Goal: Download file/media

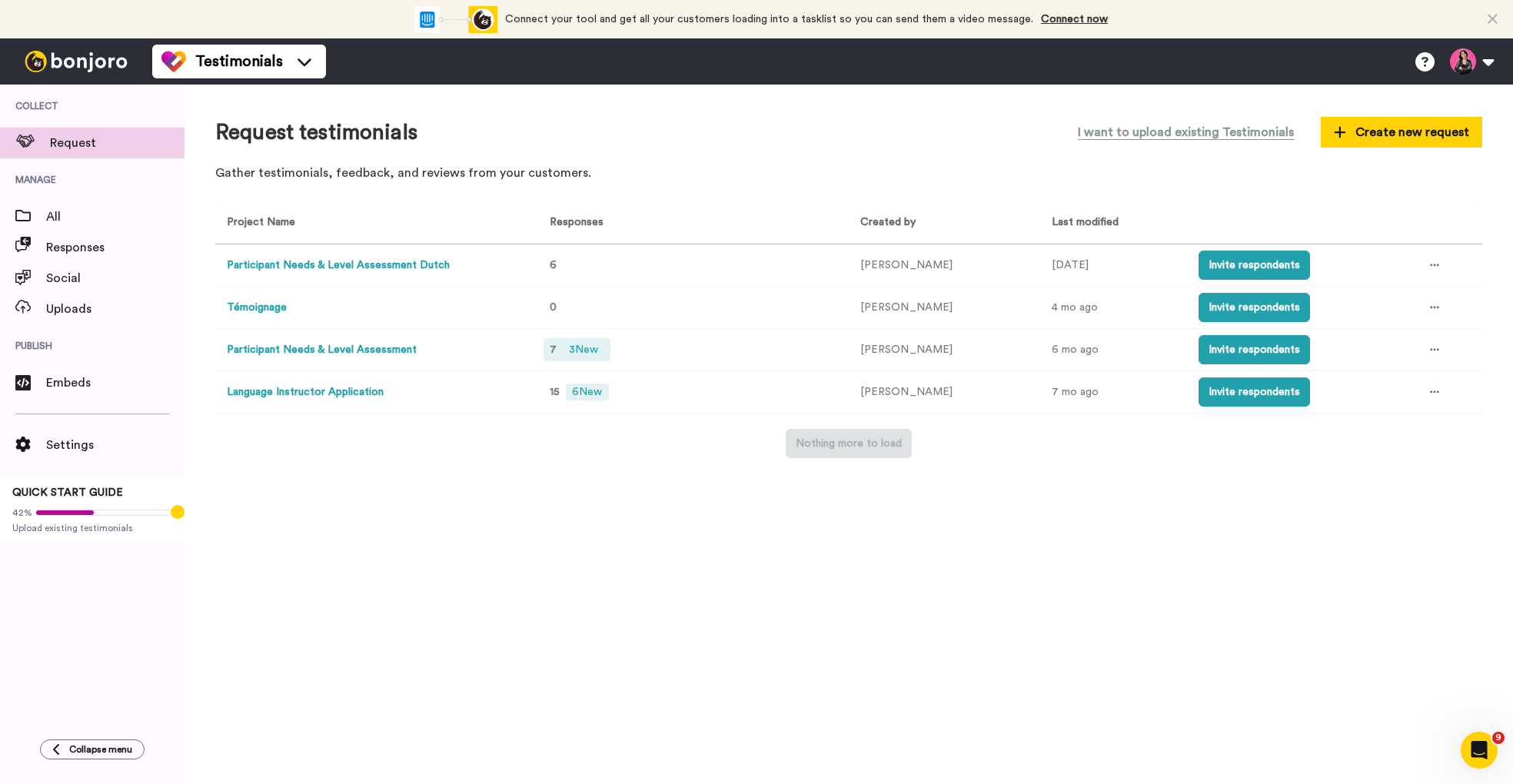
click at [592, 356] on span "3 New" at bounding box center [583, 350] width 42 height 17
click at [403, 267] on button "Participant Needs & Level Assessment Dutch" at bounding box center [338, 266] width 223 height 16
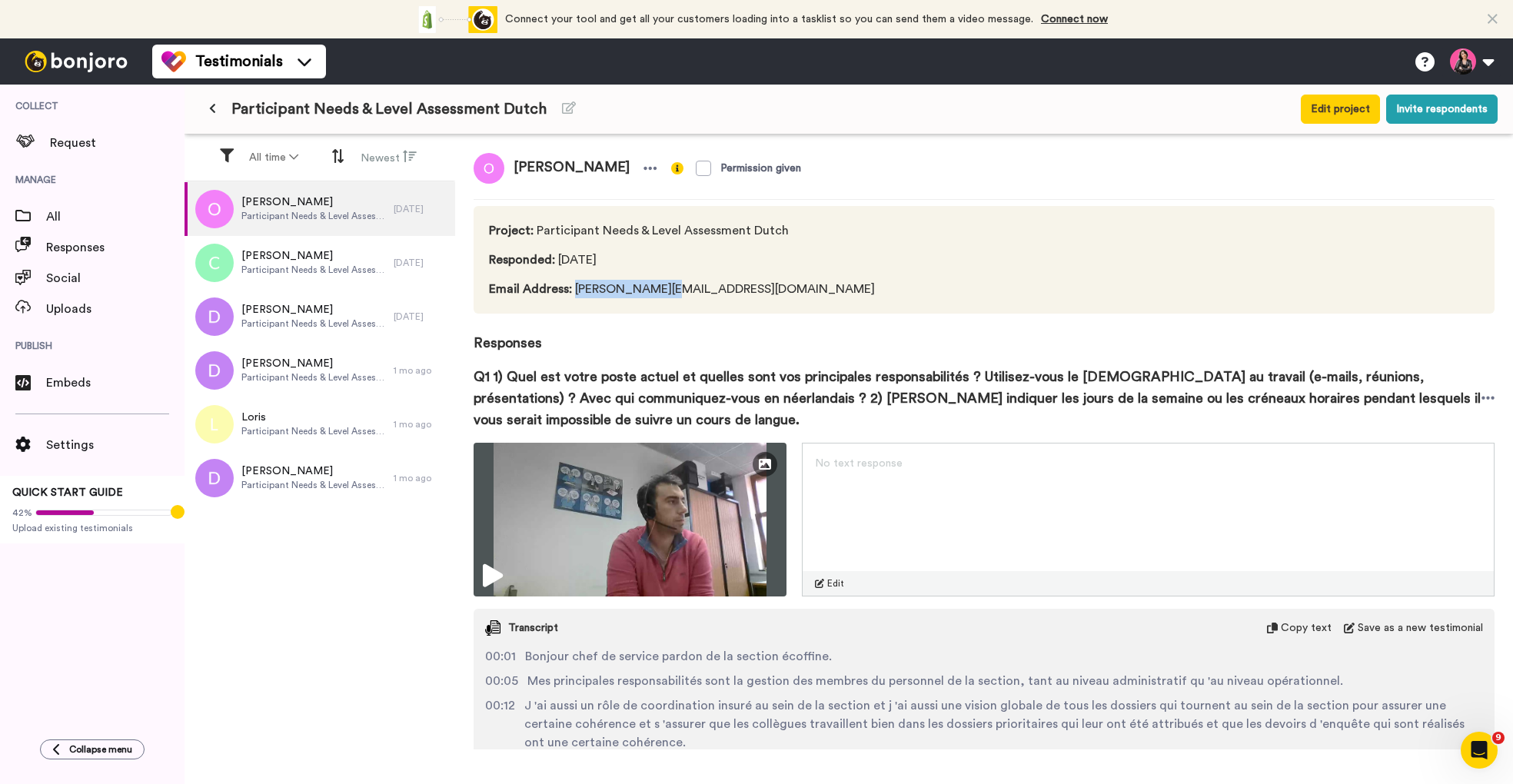
drag, startPoint x: 575, startPoint y: 293, endPoint x: 649, endPoint y: 293, distance: 74.0
click at [649, 293] on span "Email Address : [PERSON_NAME][EMAIL_ADDRESS][DOMAIN_NAME]" at bounding box center [682, 289] width 386 height 19
copy span "[PERSON_NAME].hericks"
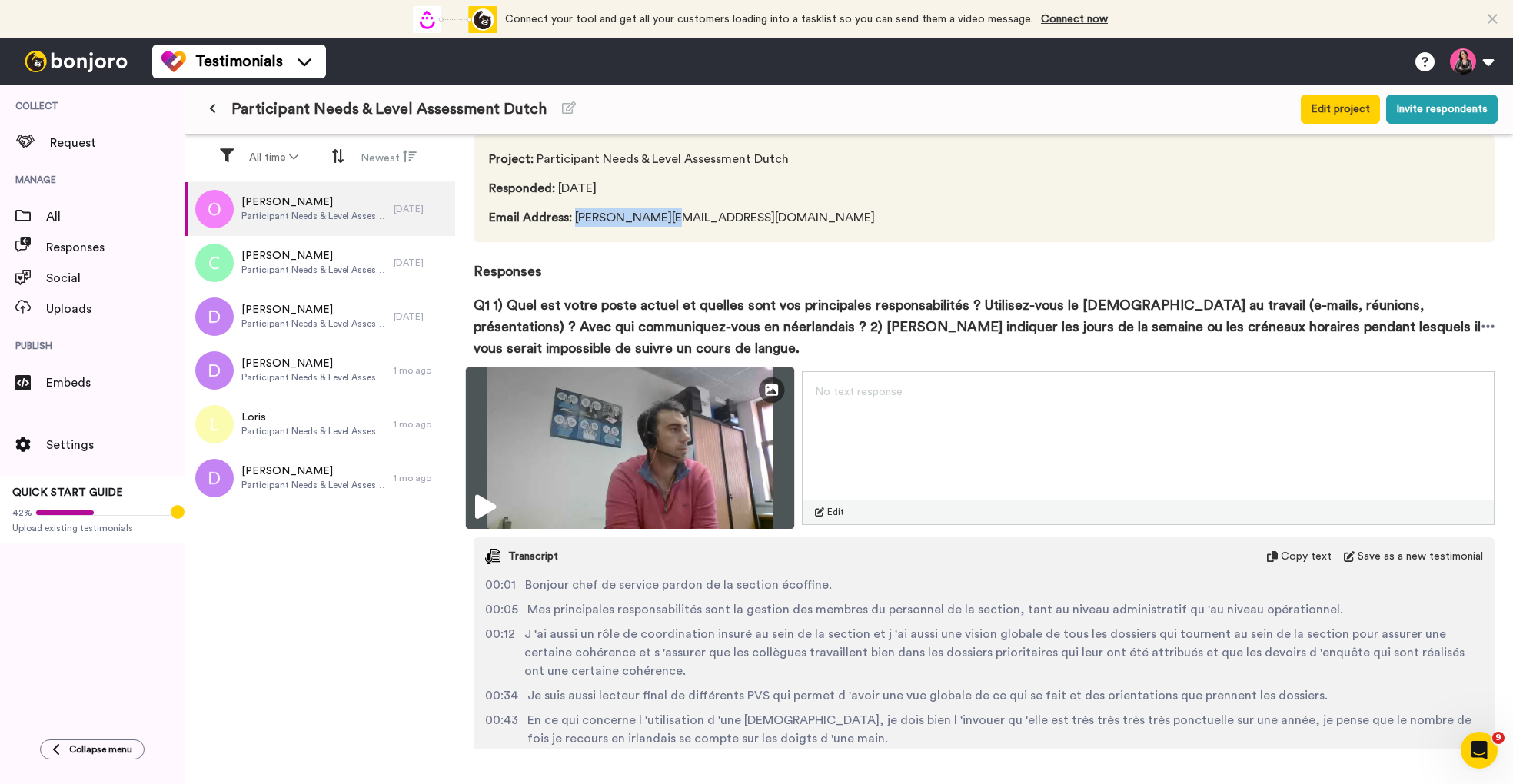
scroll to position [70, 0]
click at [686, 417] on img at bounding box center [630, 449] width 328 height 161
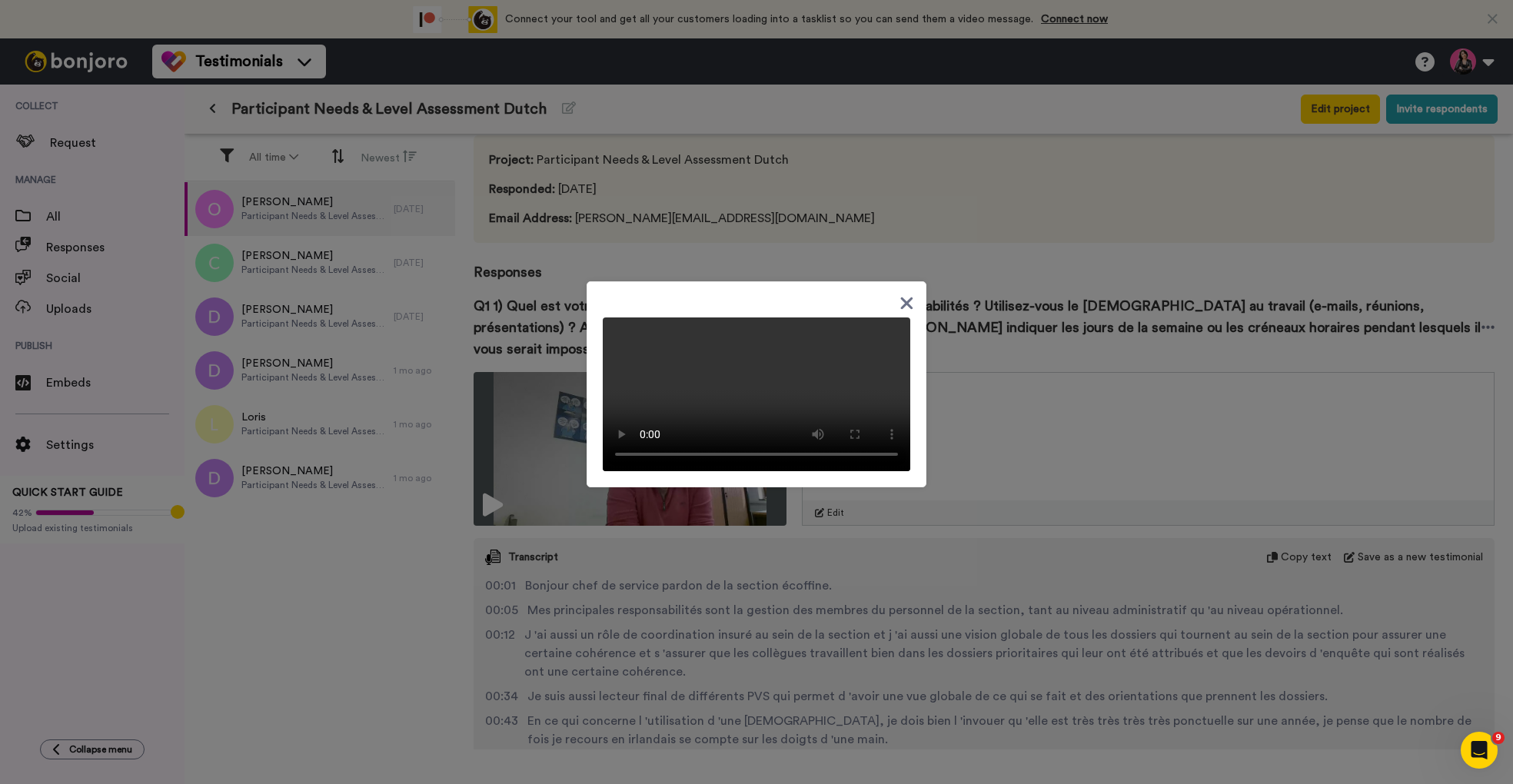
click at [905, 313] on icon at bounding box center [907, 303] width 14 height 20
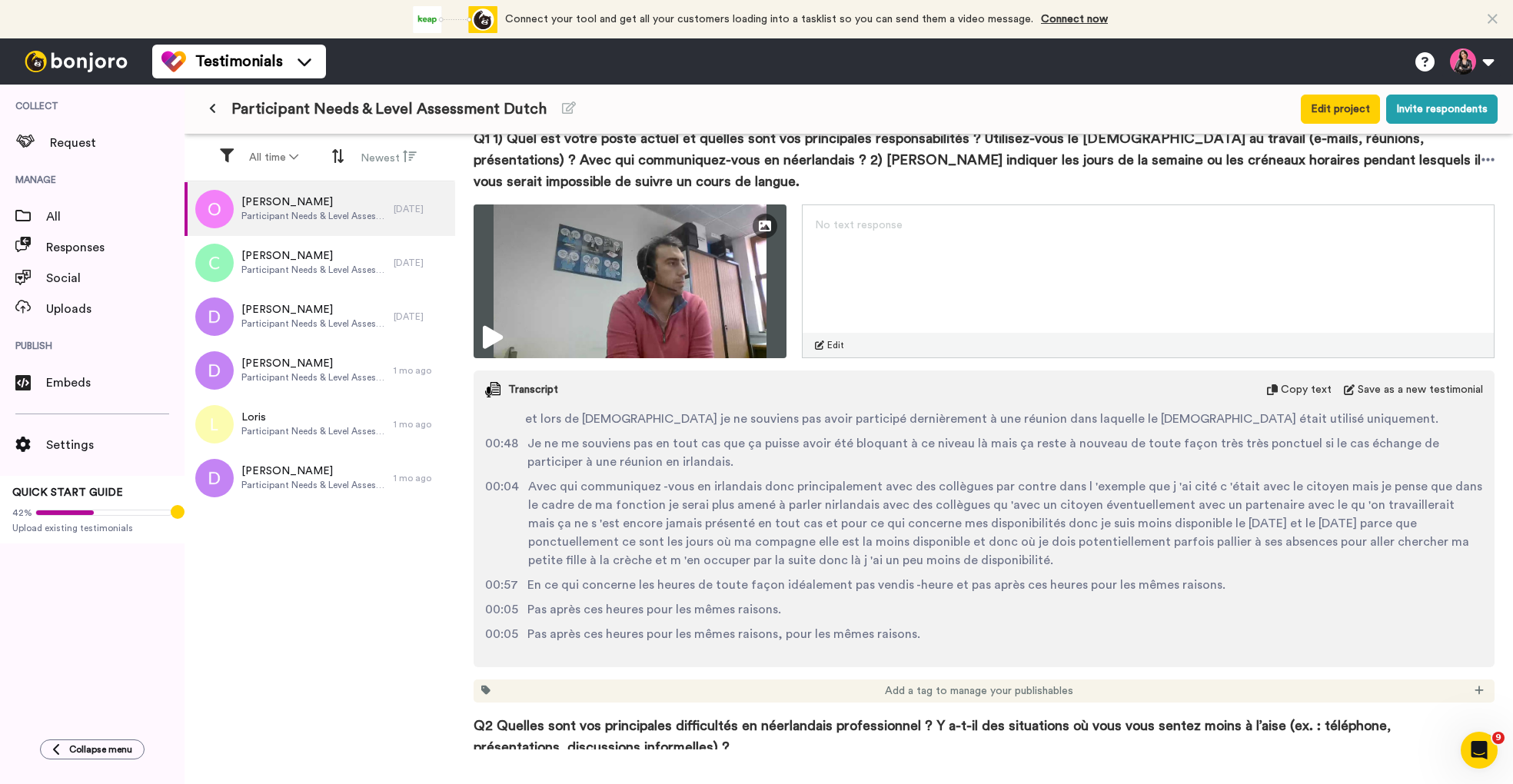
scroll to position [0, 0]
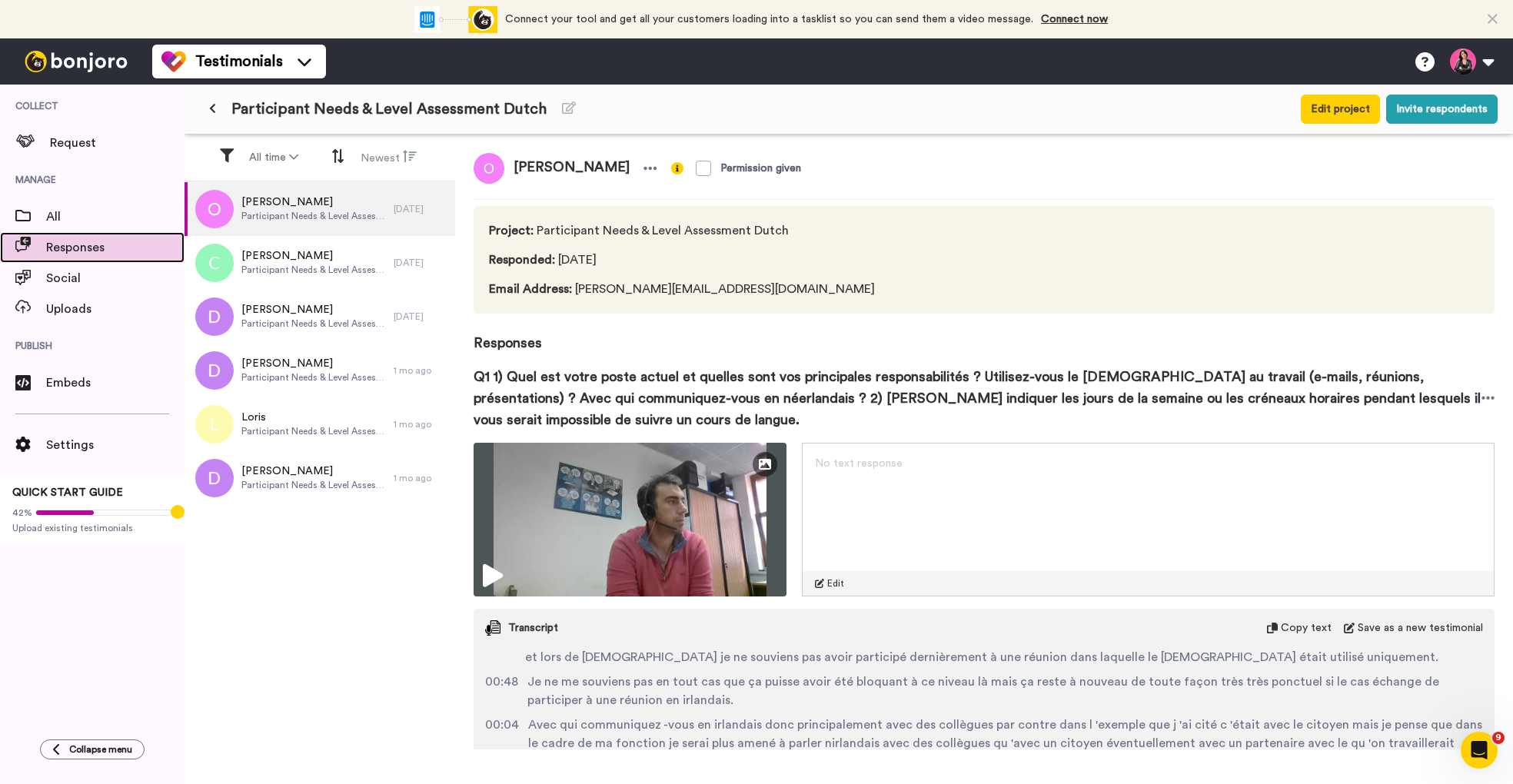
click at [81, 249] on span "Responses" at bounding box center [115, 247] width 138 height 19
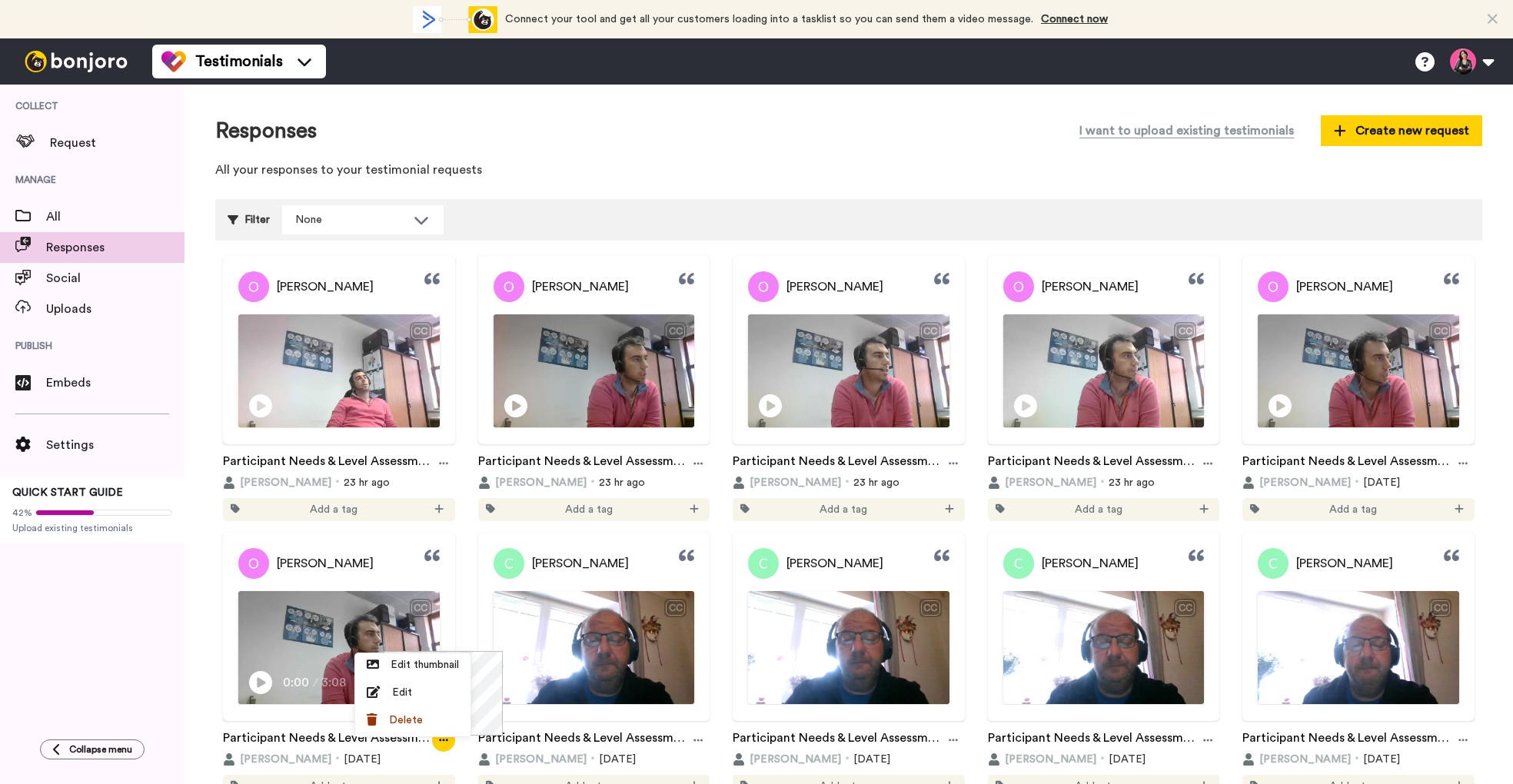
scroll to position [103, 0]
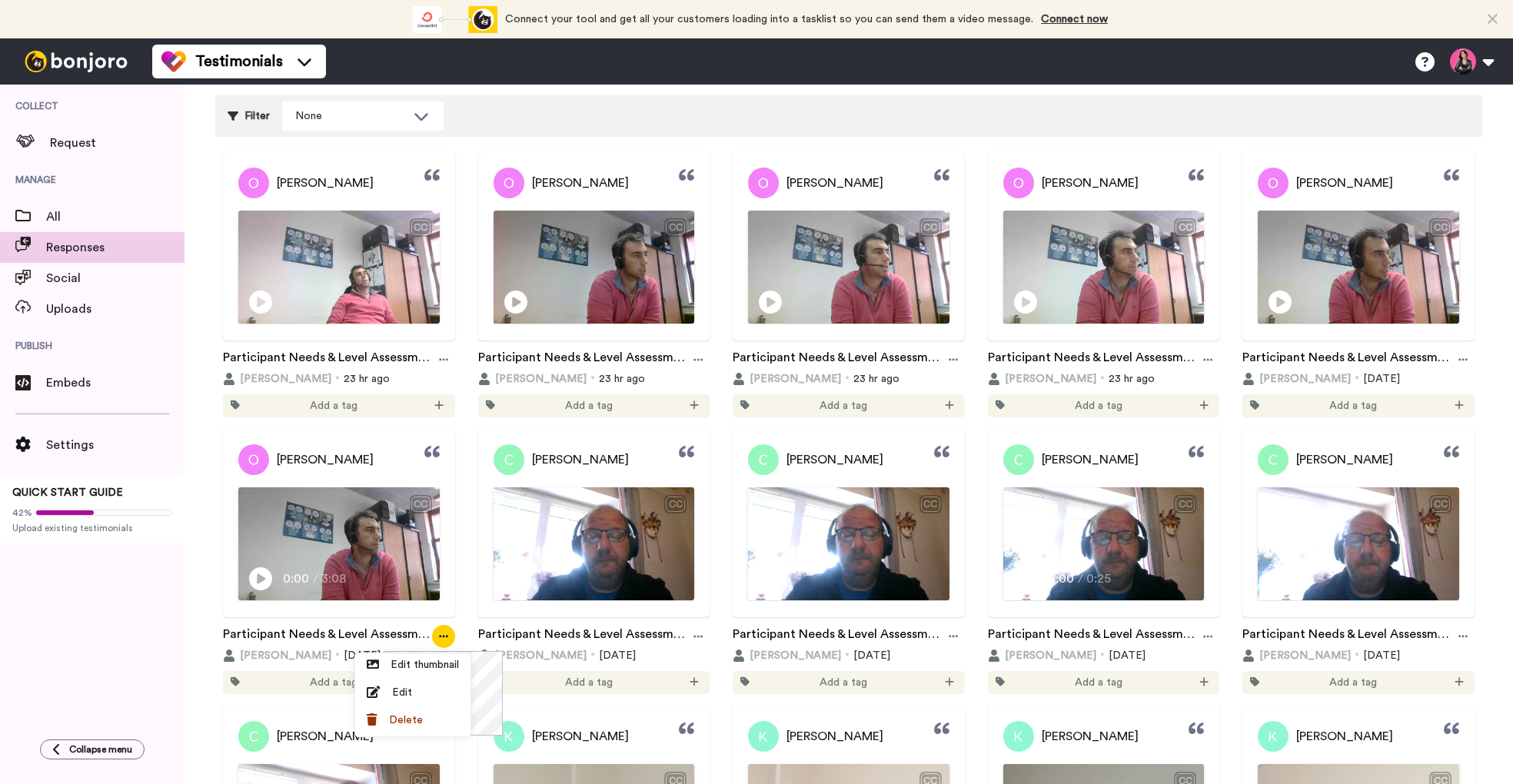
click at [348, 459] on div "[PERSON_NAME]" at bounding box center [339, 459] width 232 height 30
click at [359, 537] on img at bounding box center [338, 544] width 199 height 112
click at [314, 532] on div "Bonjour chef de service pardon de la section écoffine." at bounding box center [338, 549] width 199 height 37
click at [442, 638] on icon at bounding box center [443, 637] width 9 height 11
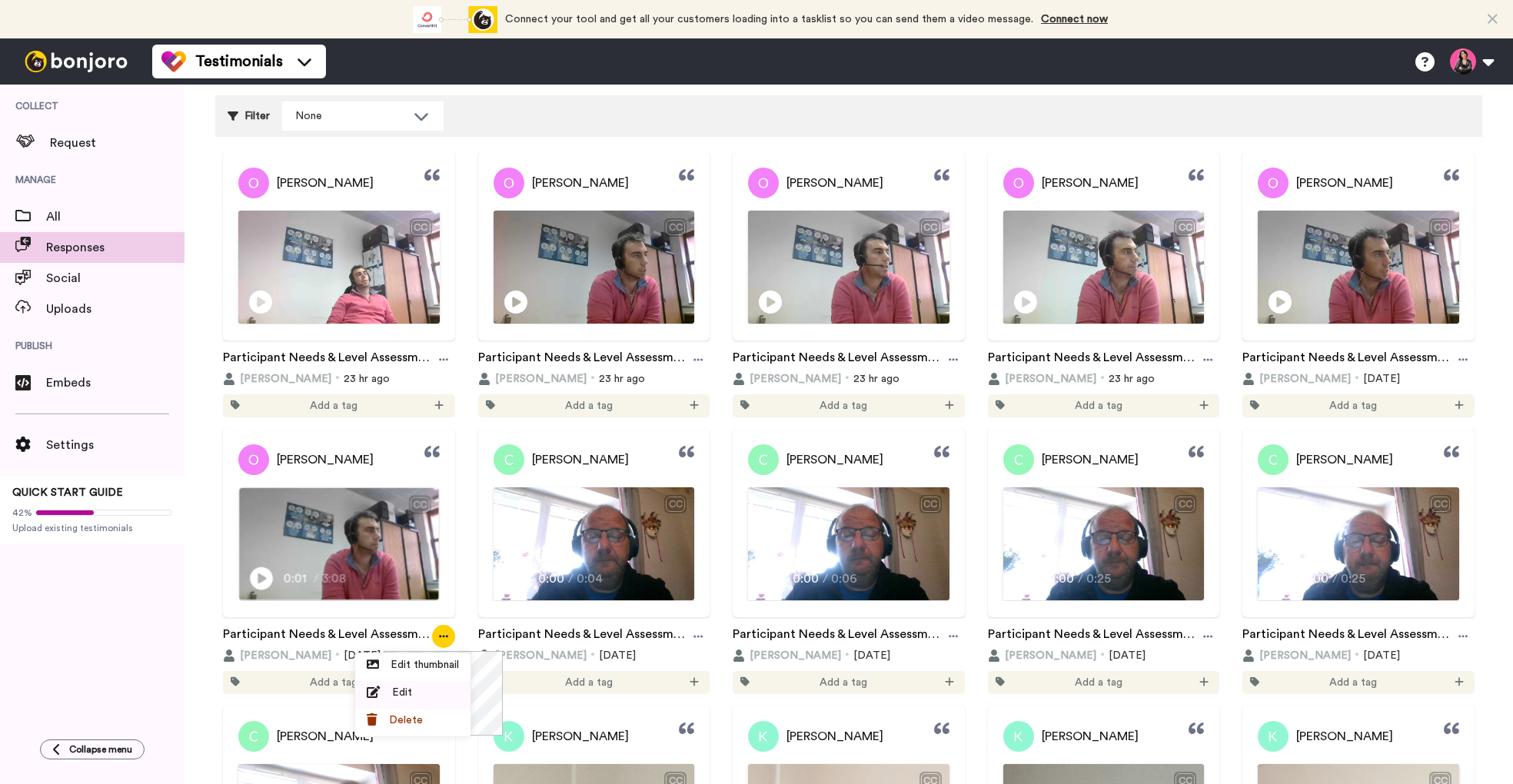
click at [411, 689] on div "Edit" at bounding box center [412, 692] width 92 height 15
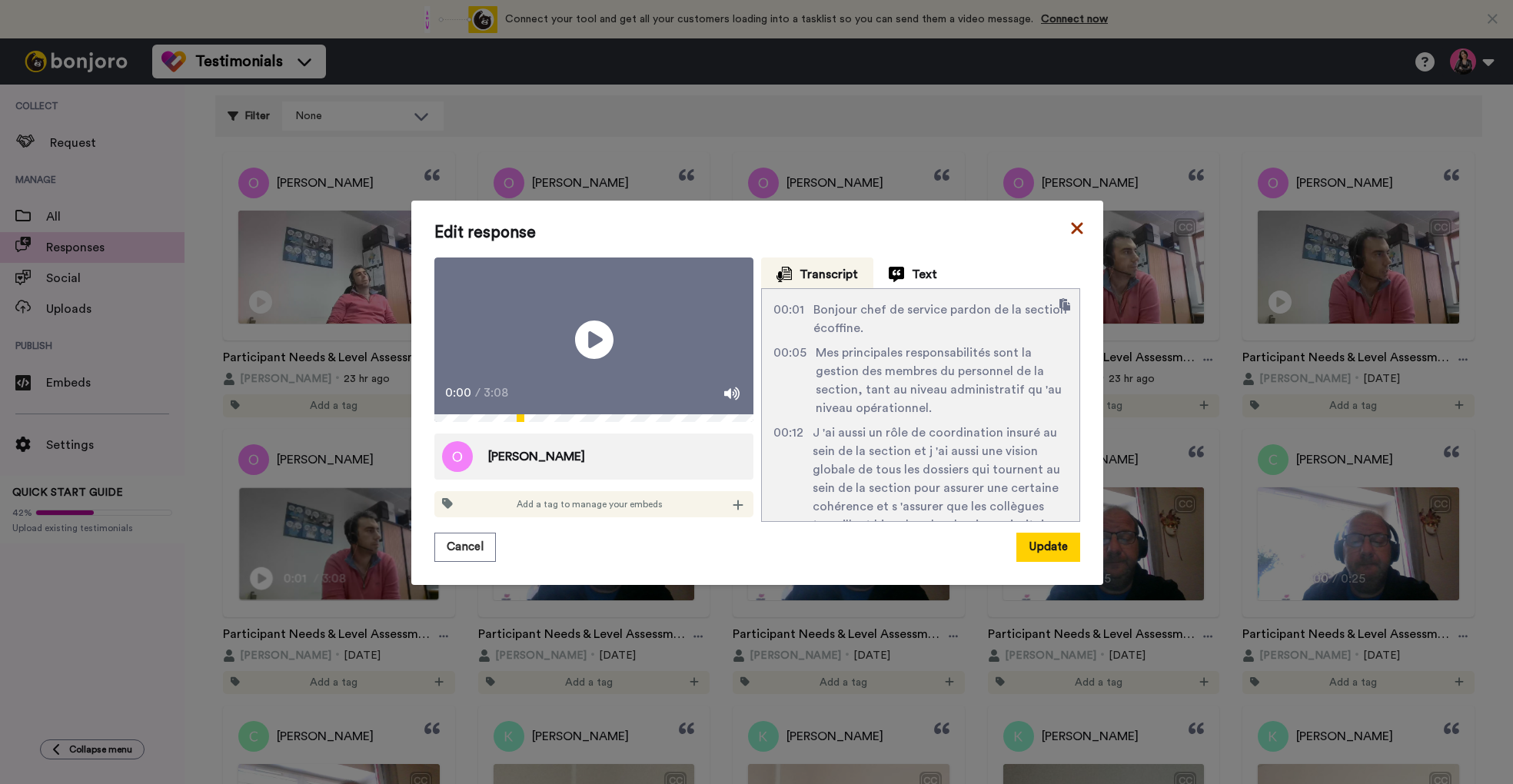
click at [1078, 219] on icon at bounding box center [1077, 228] width 15 height 19
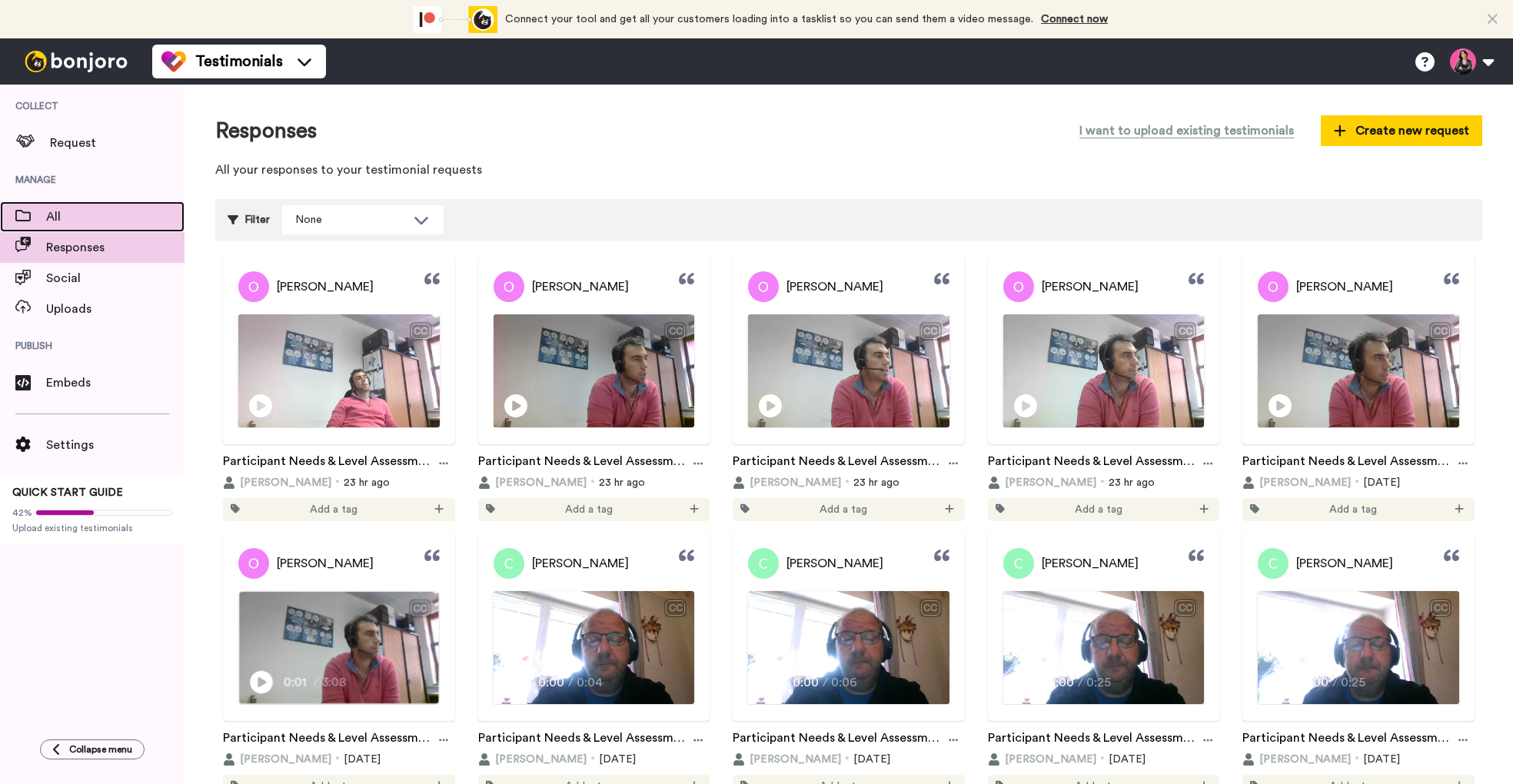
click at [89, 221] on span "All" at bounding box center [115, 217] width 138 height 19
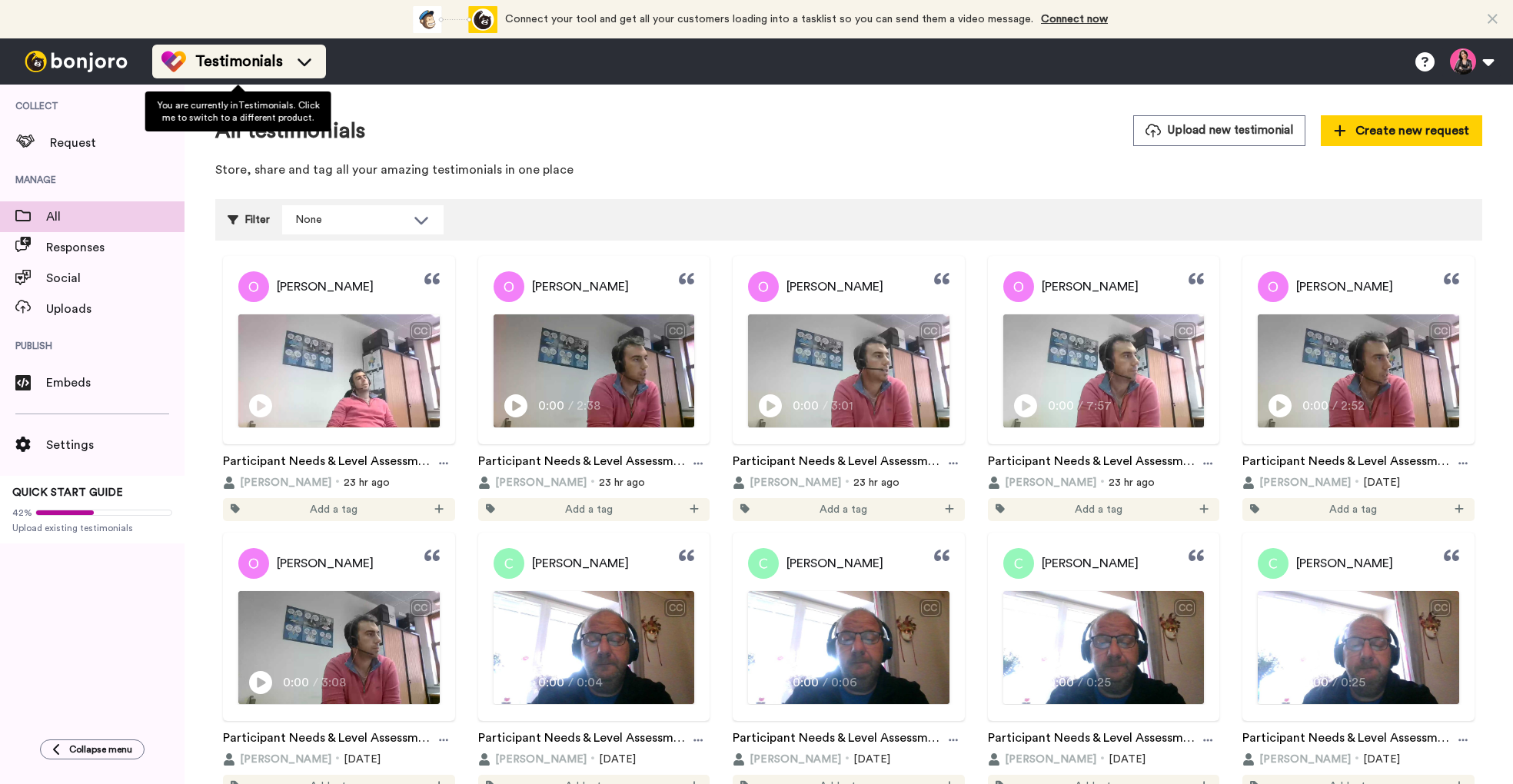
click at [270, 47] on li "Testimonials" at bounding box center [239, 62] width 174 height 34
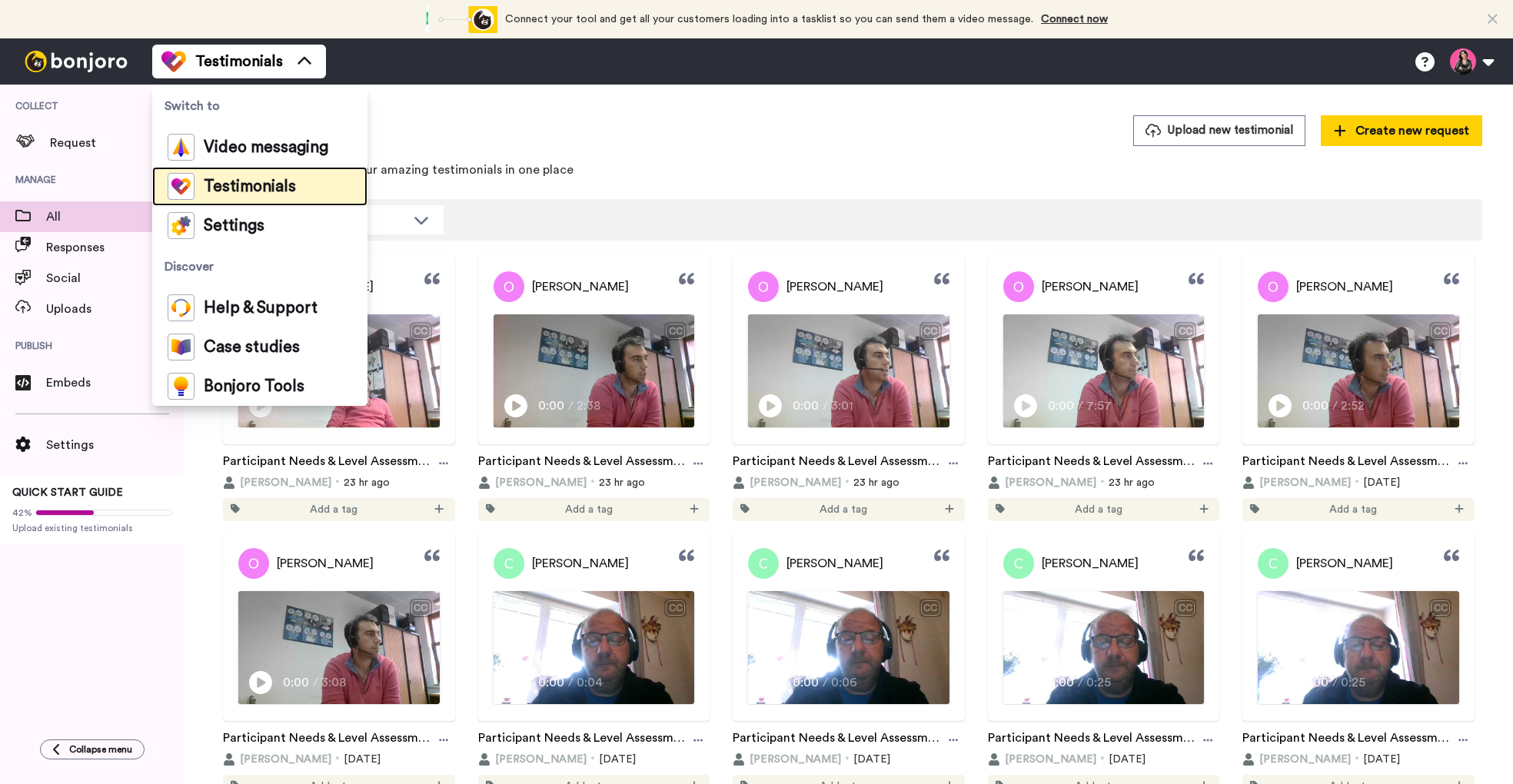
click at [270, 186] on span "Testimonials" at bounding box center [249, 186] width 92 height 15
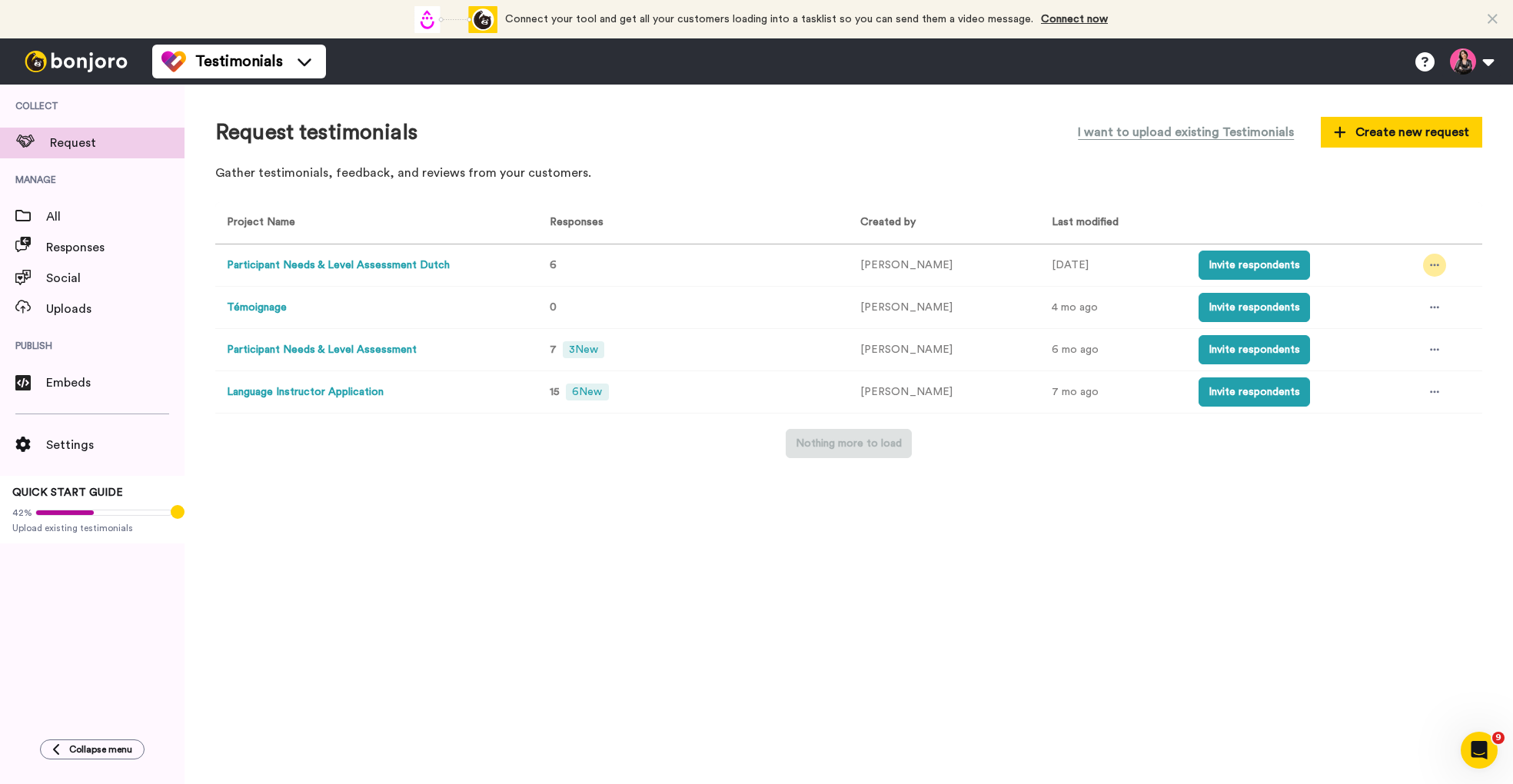
click at [1430, 265] on icon at bounding box center [1434, 266] width 9 height 3
click at [1404, 298] on span "See all responses" at bounding box center [1410, 295] width 86 height 11
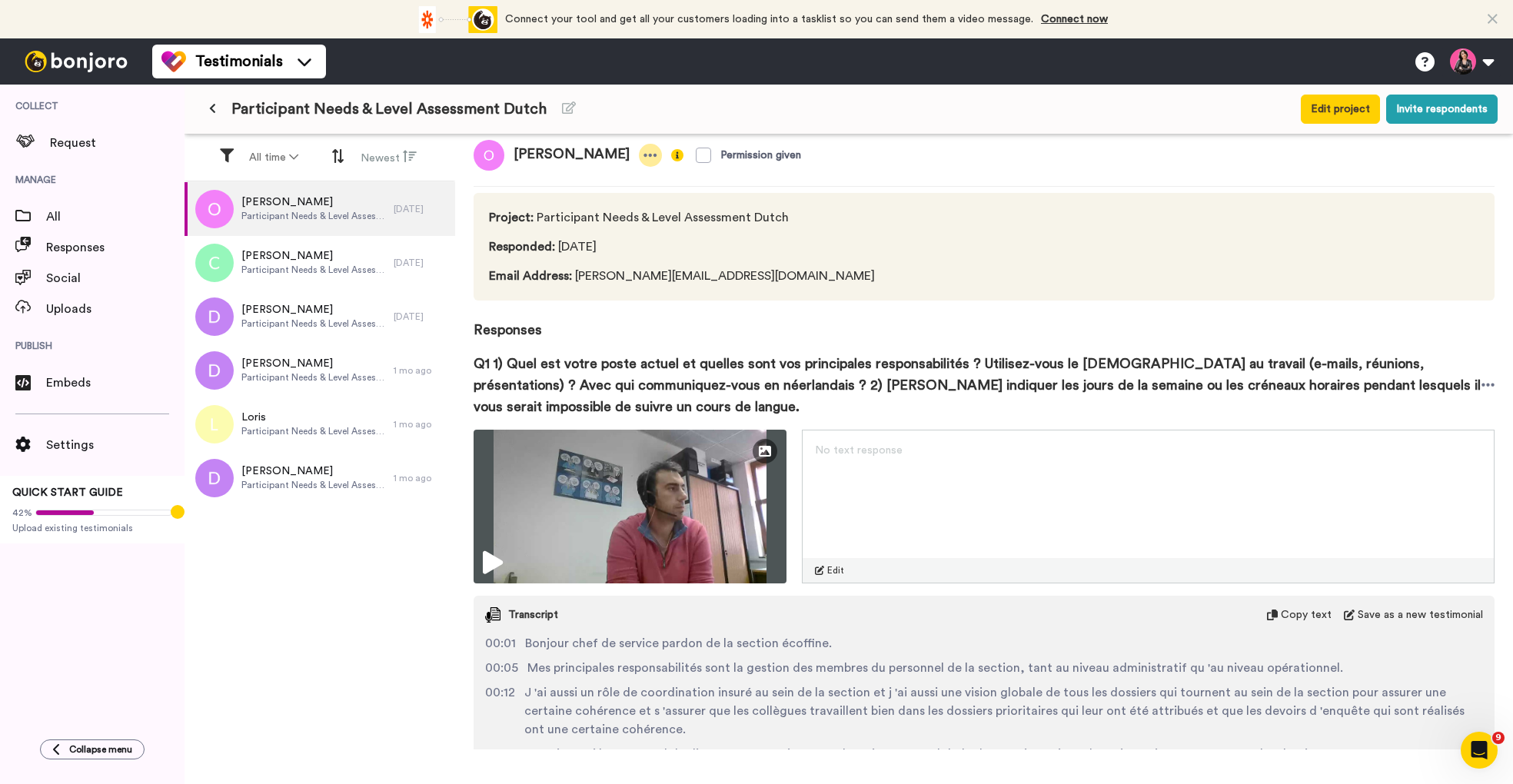
scroll to position [11, 0]
click at [643, 158] on icon at bounding box center [650, 157] width 14 height 15
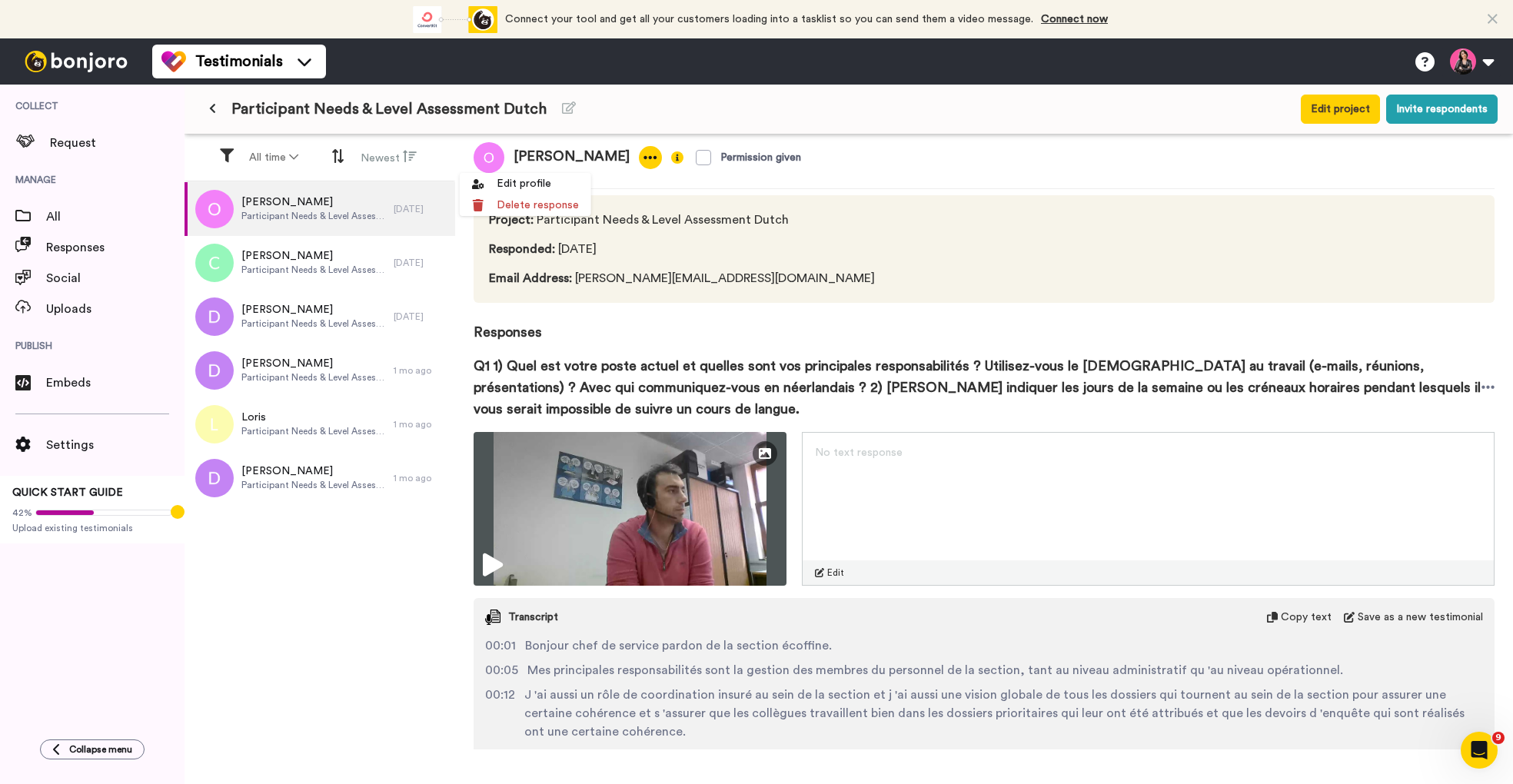
click at [950, 384] on span "Q1 1) Quel est votre poste actuel et quelles sont vos principales responsabilit…" at bounding box center [978, 387] width 1008 height 64
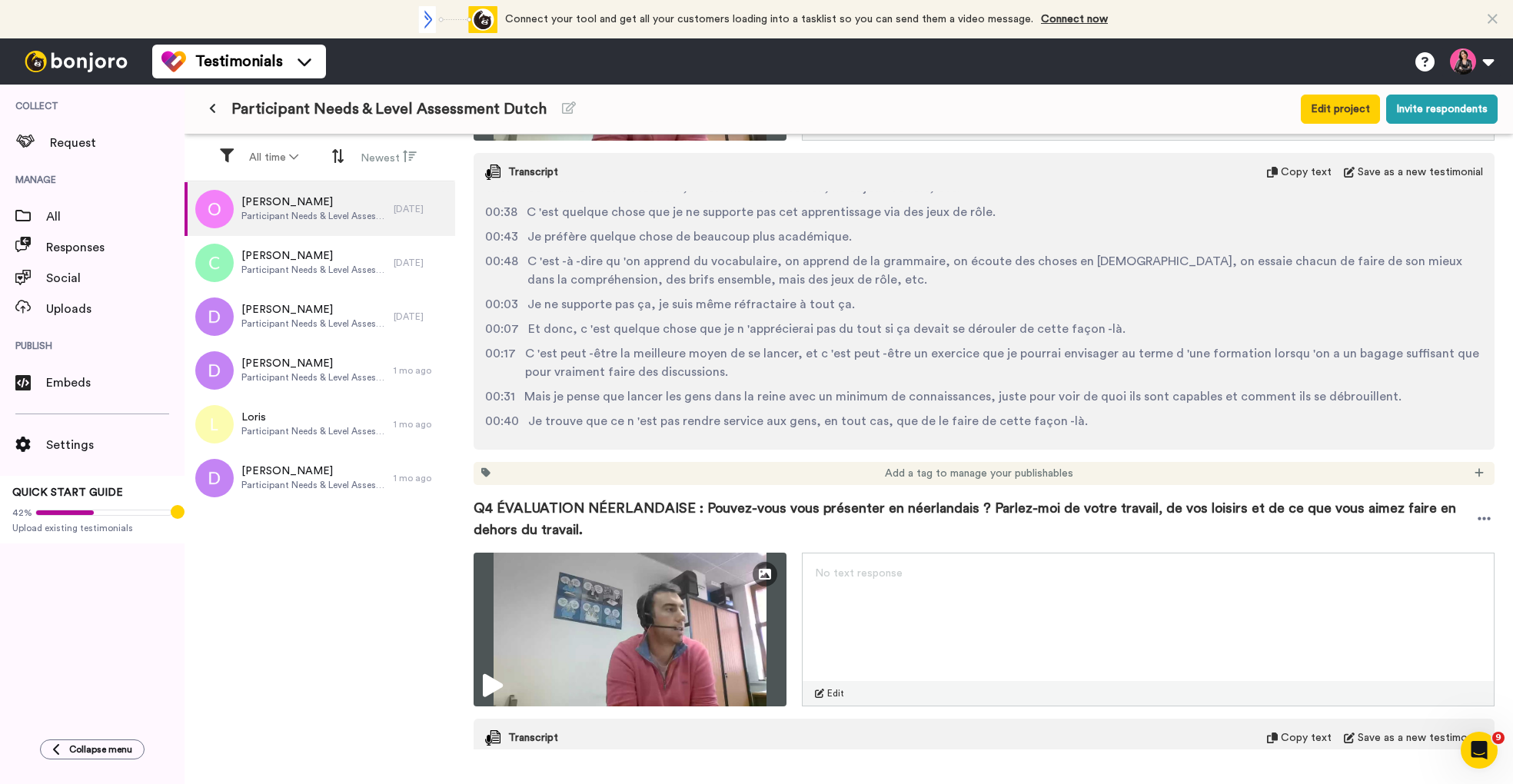
scroll to position [1728, 0]
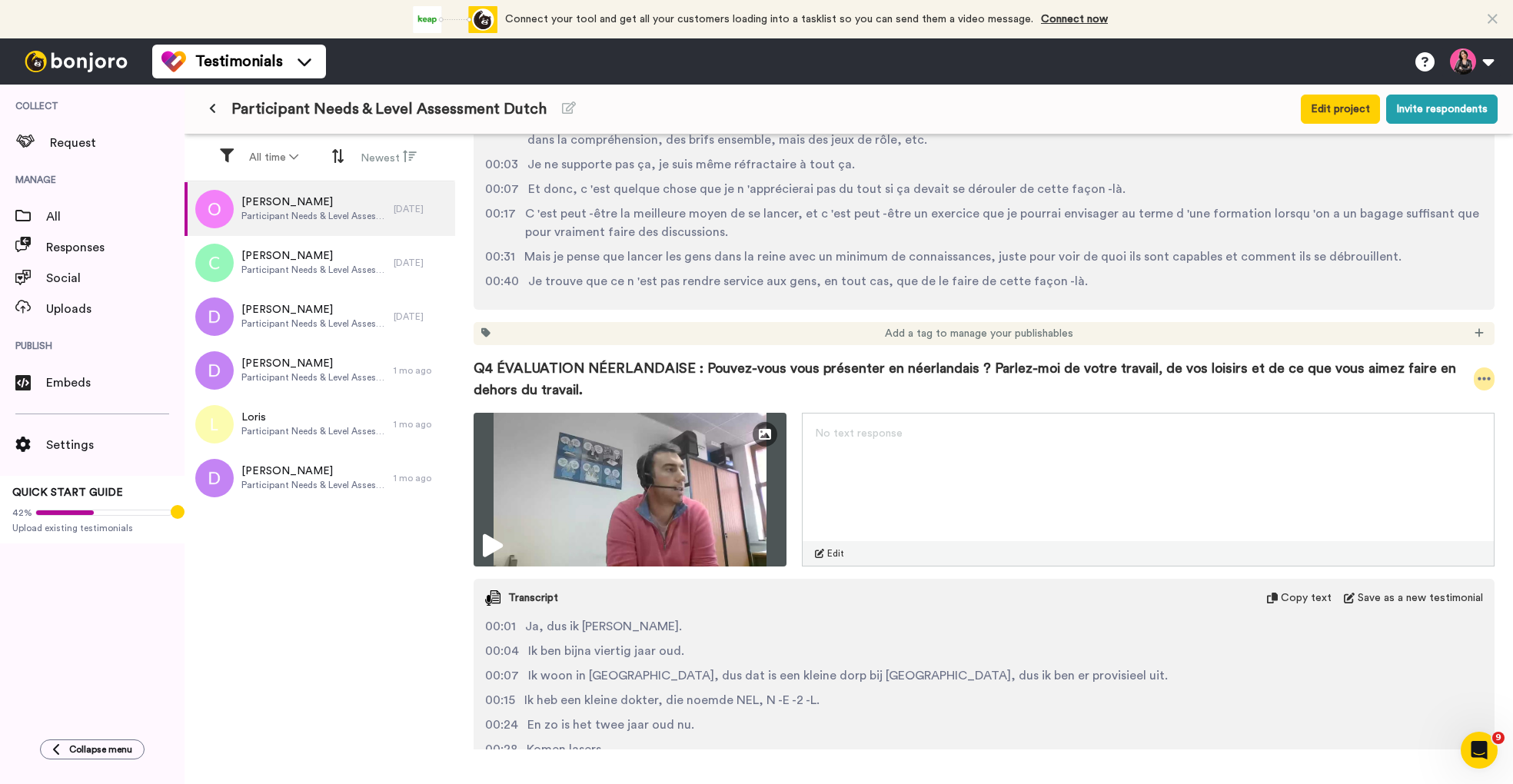
click at [1484, 380] on icon at bounding box center [1484, 378] width 13 height 3
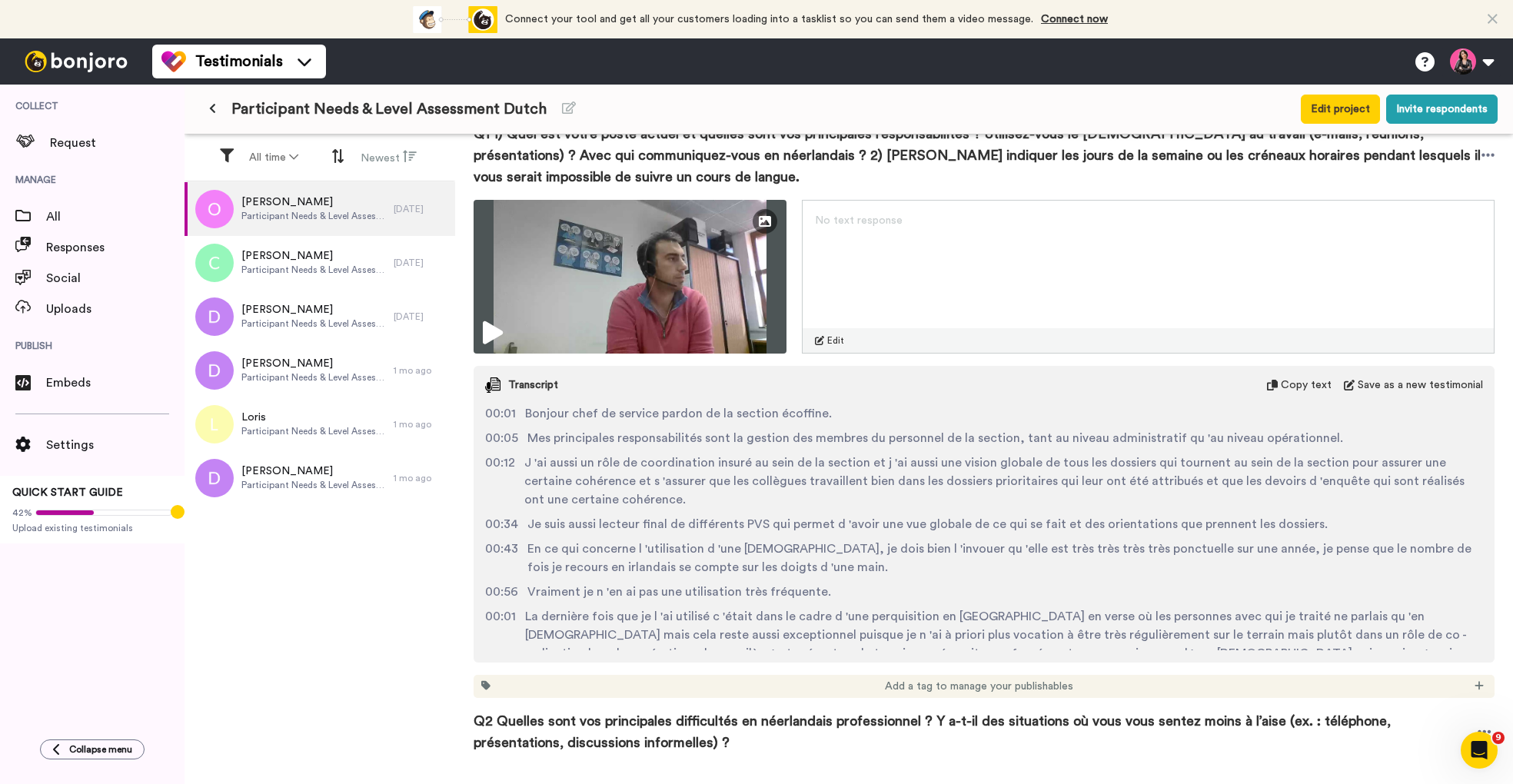
scroll to position [0, 0]
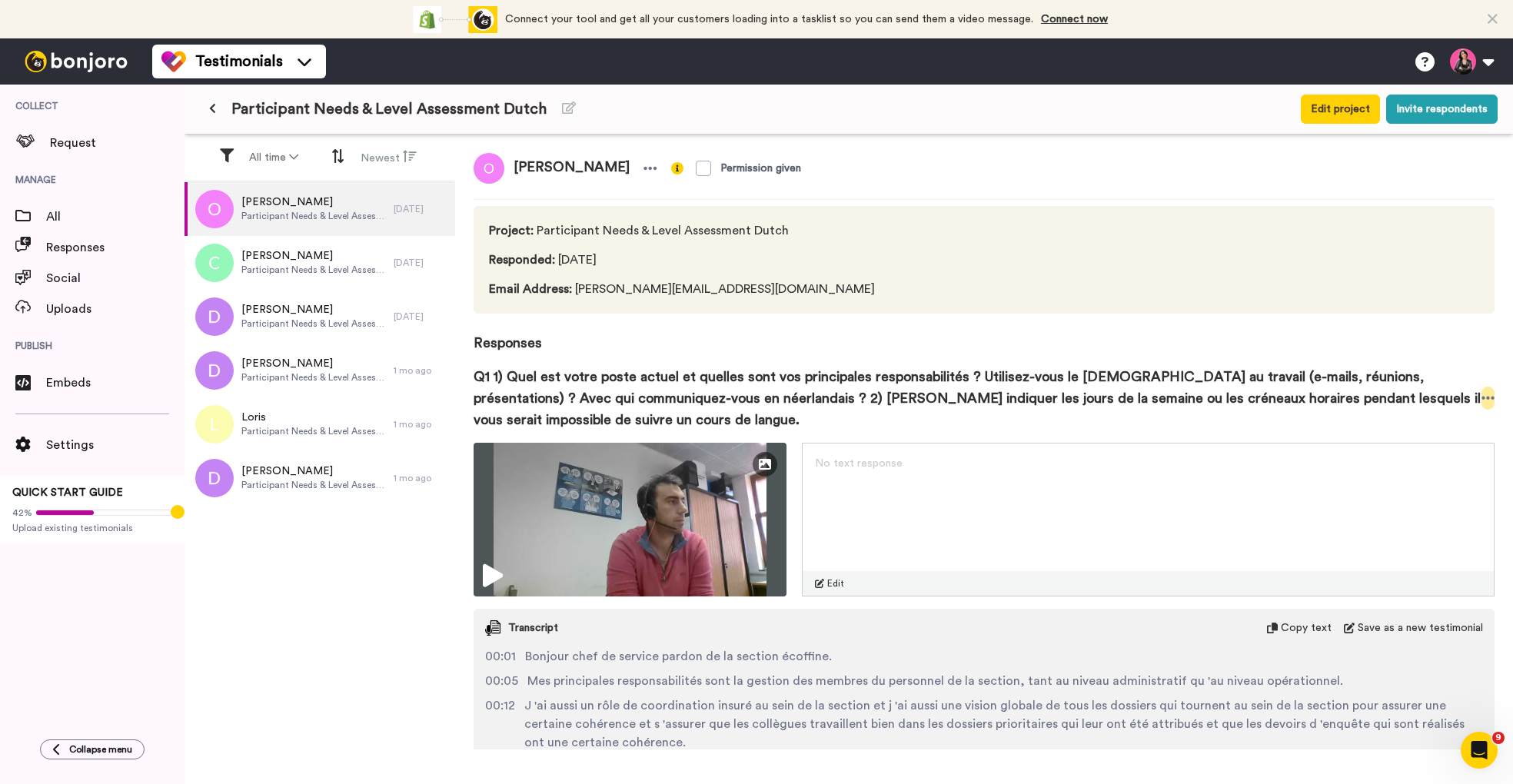
click at [1487, 398] on icon at bounding box center [1488, 398] width 13 height 3
click at [1451, 443] on li "Download video" at bounding box center [1432, 446] width 129 height 21
click at [722, 406] on span "Q1 1) Quel est votre poste actuel et quelles sont vos principales responsabilit…" at bounding box center [978, 398] width 1008 height 64
drag, startPoint x: 575, startPoint y: 290, endPoint x: 650, endPoint y: 293, distance: 75.1
click at [650, 293] on span "Email Address : olivier.hericks@police.belgium.eu" at bounding box center [682, 289] width 386 height 19
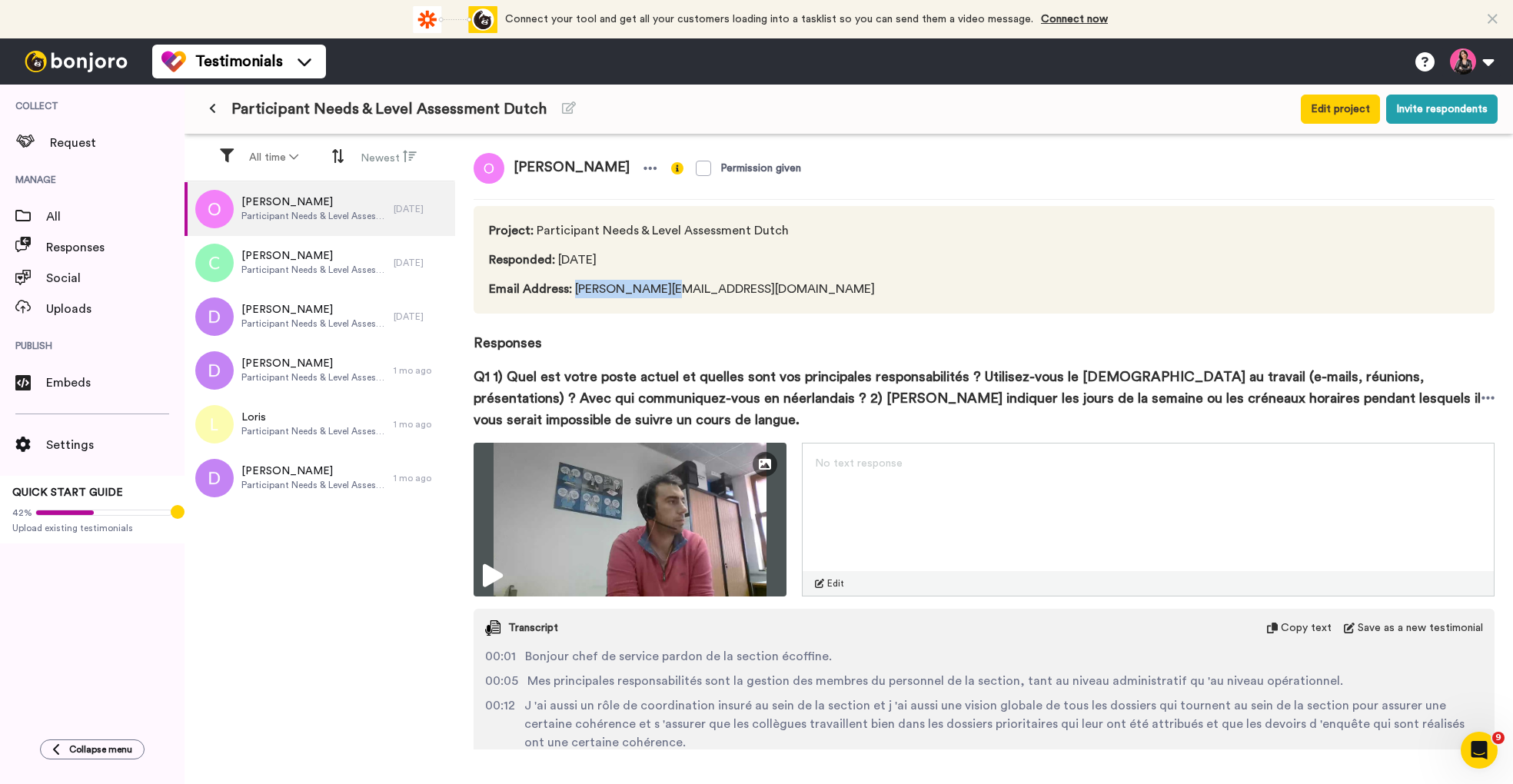
copy span "olivier.hericks"
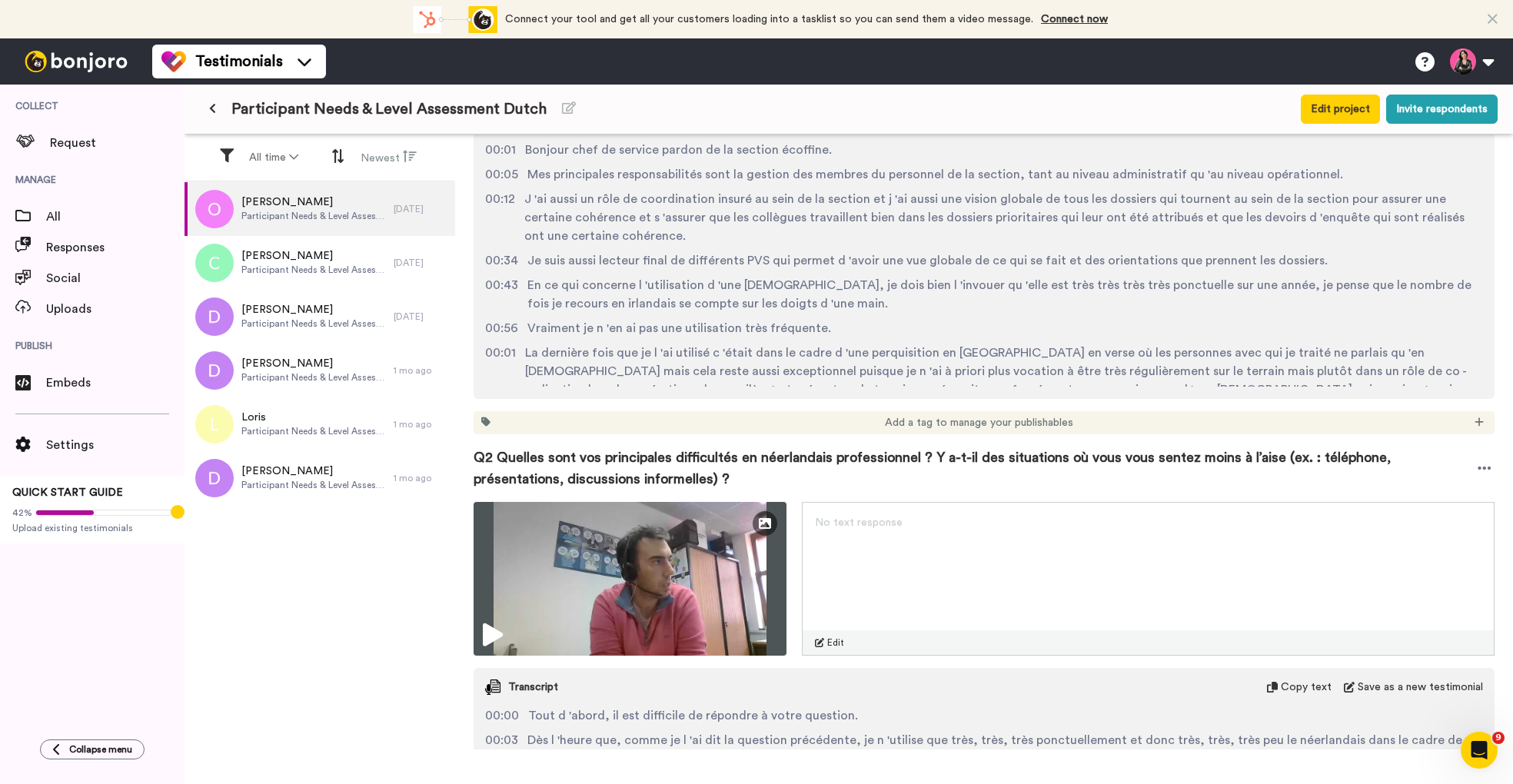
scroll to position [587, 0]
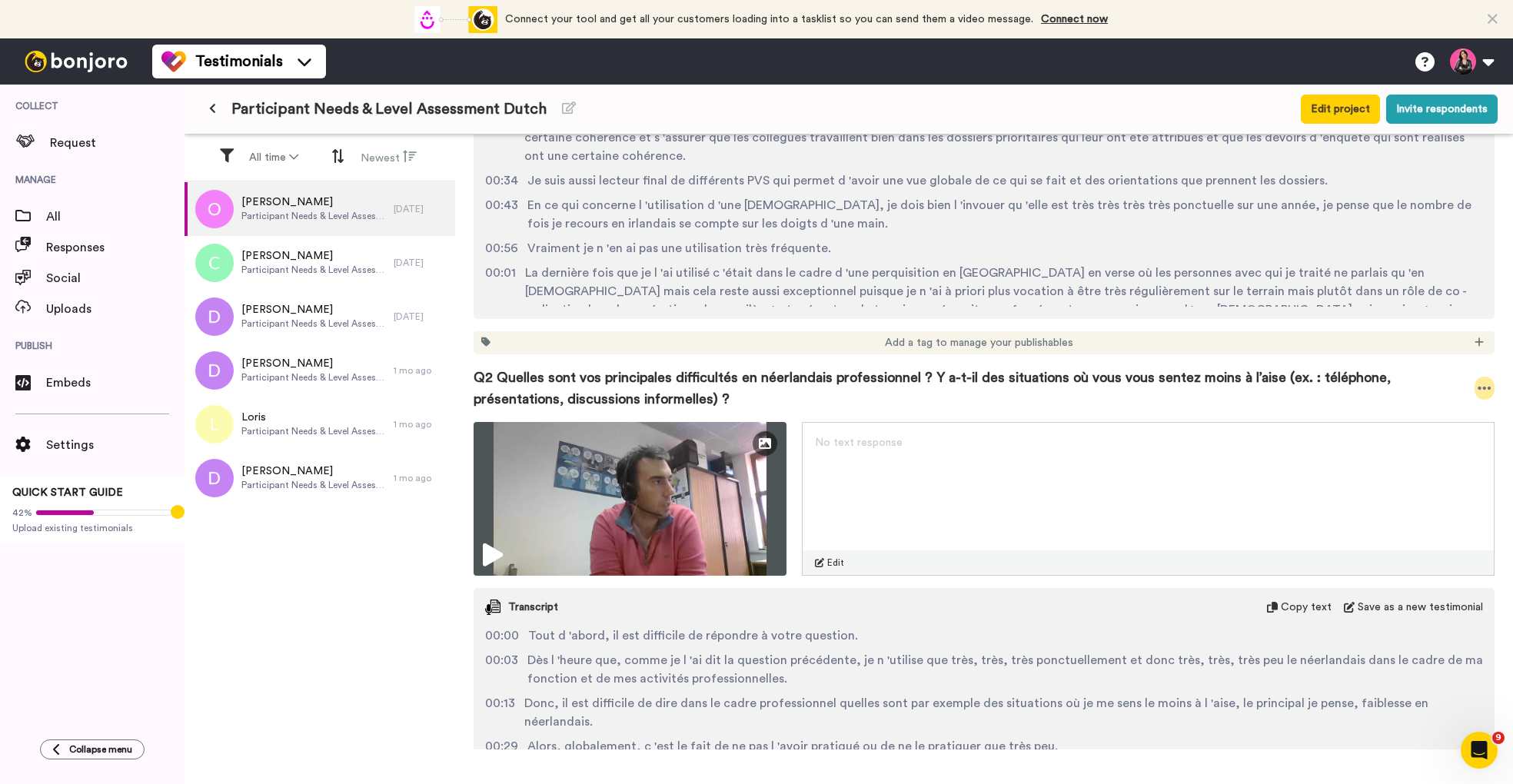
click at [1477, 384] on div at bounding box center [1484, 388] width 20 height 23
click at [1453, 435] on li "Download video" at bounding box center [1432, 436] width 129 height 21
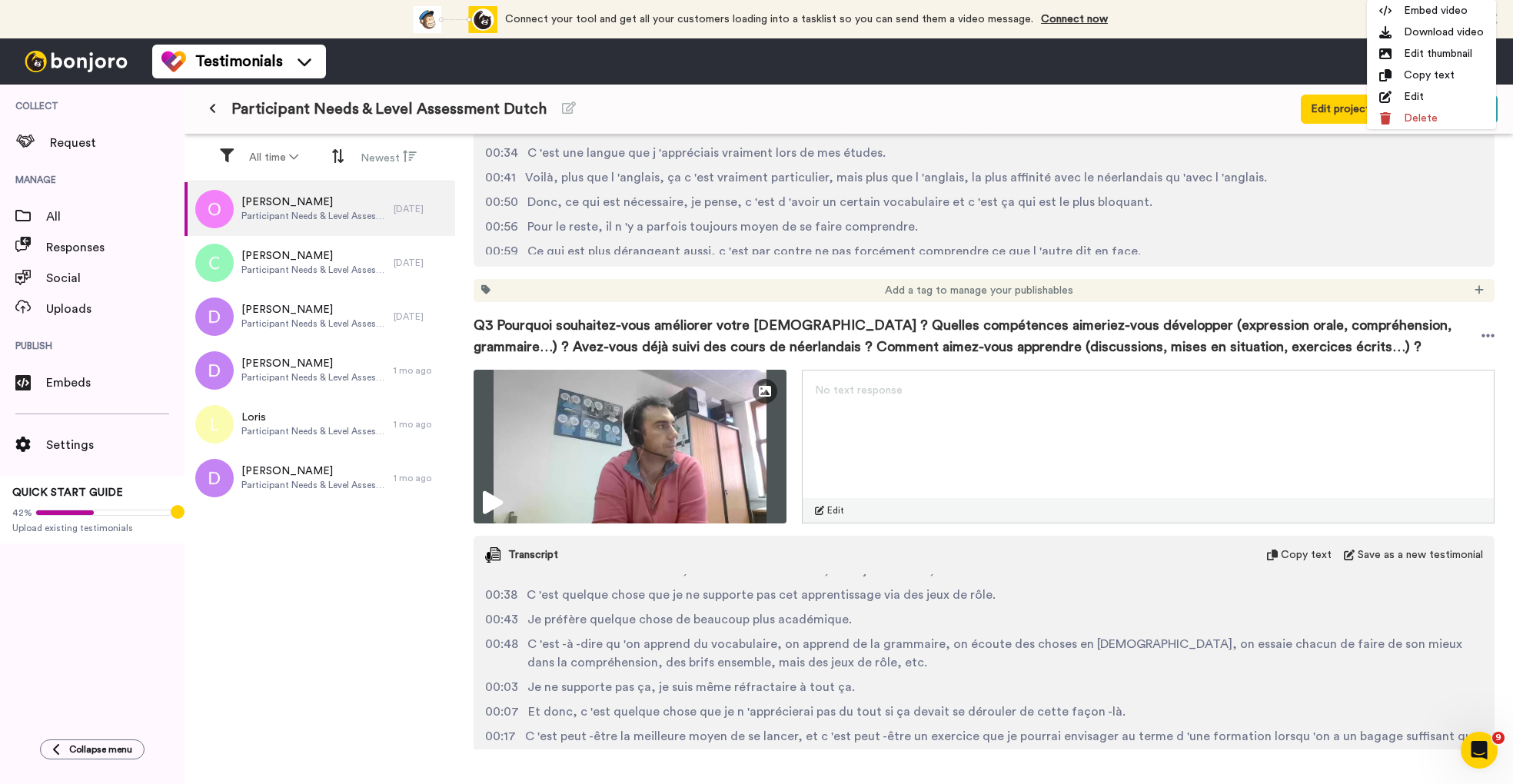
scroll to position [1240, 0]
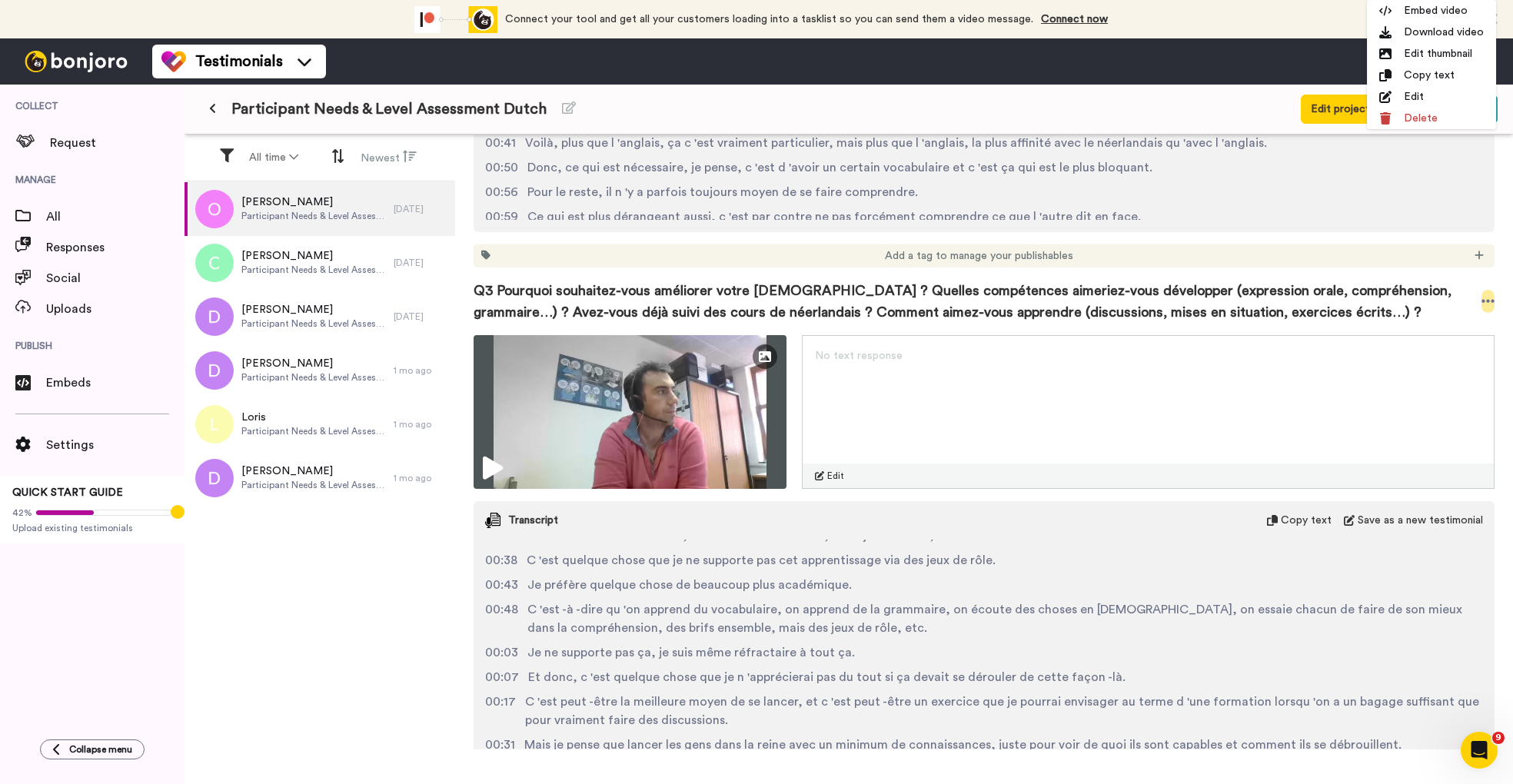
click at [1489, 308] on icon at bounding box center [1489, 301] width 14 height 15
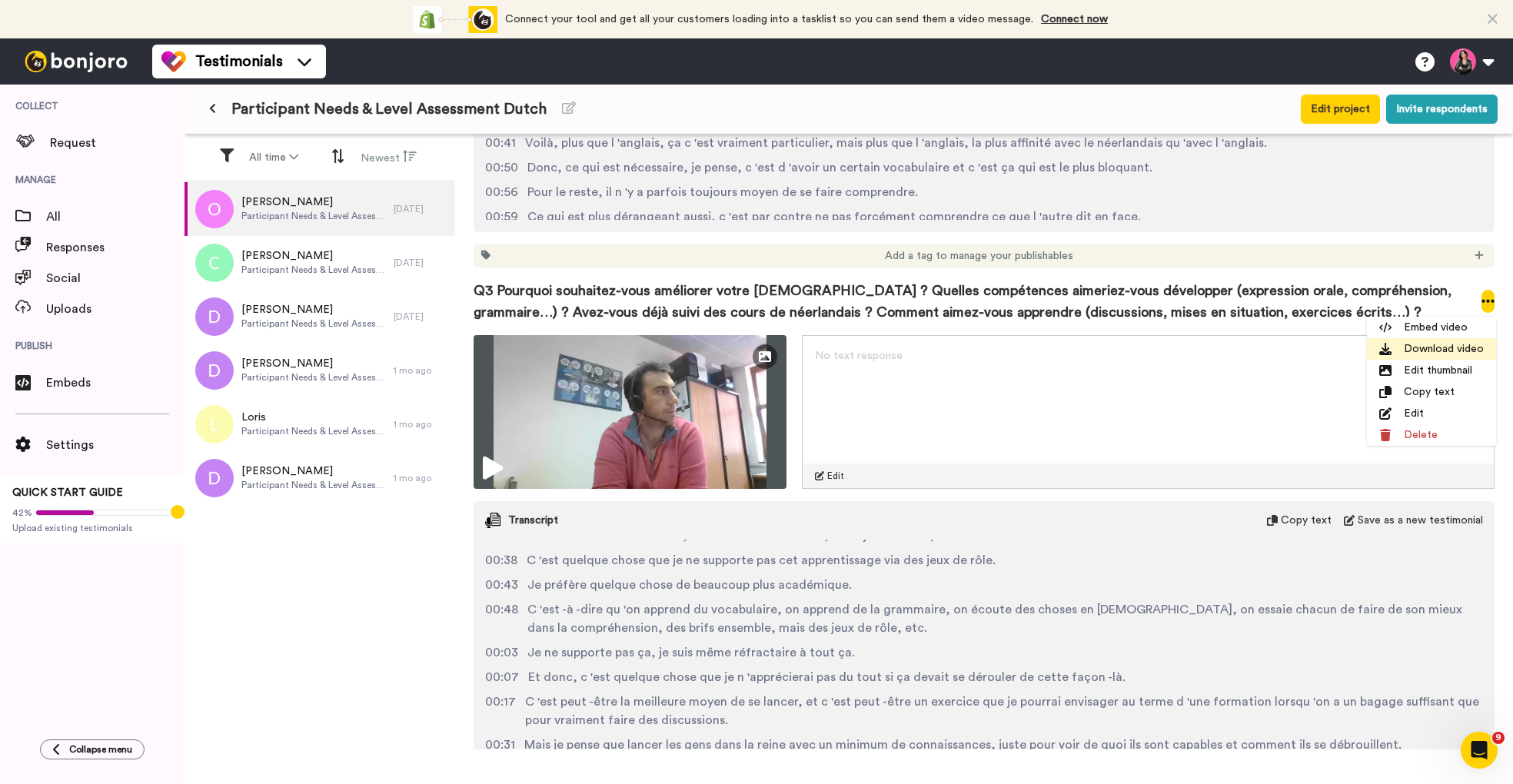
click at [1465, 351] on li "Download video" at bounding box center [1432, 349] width 129 height 21
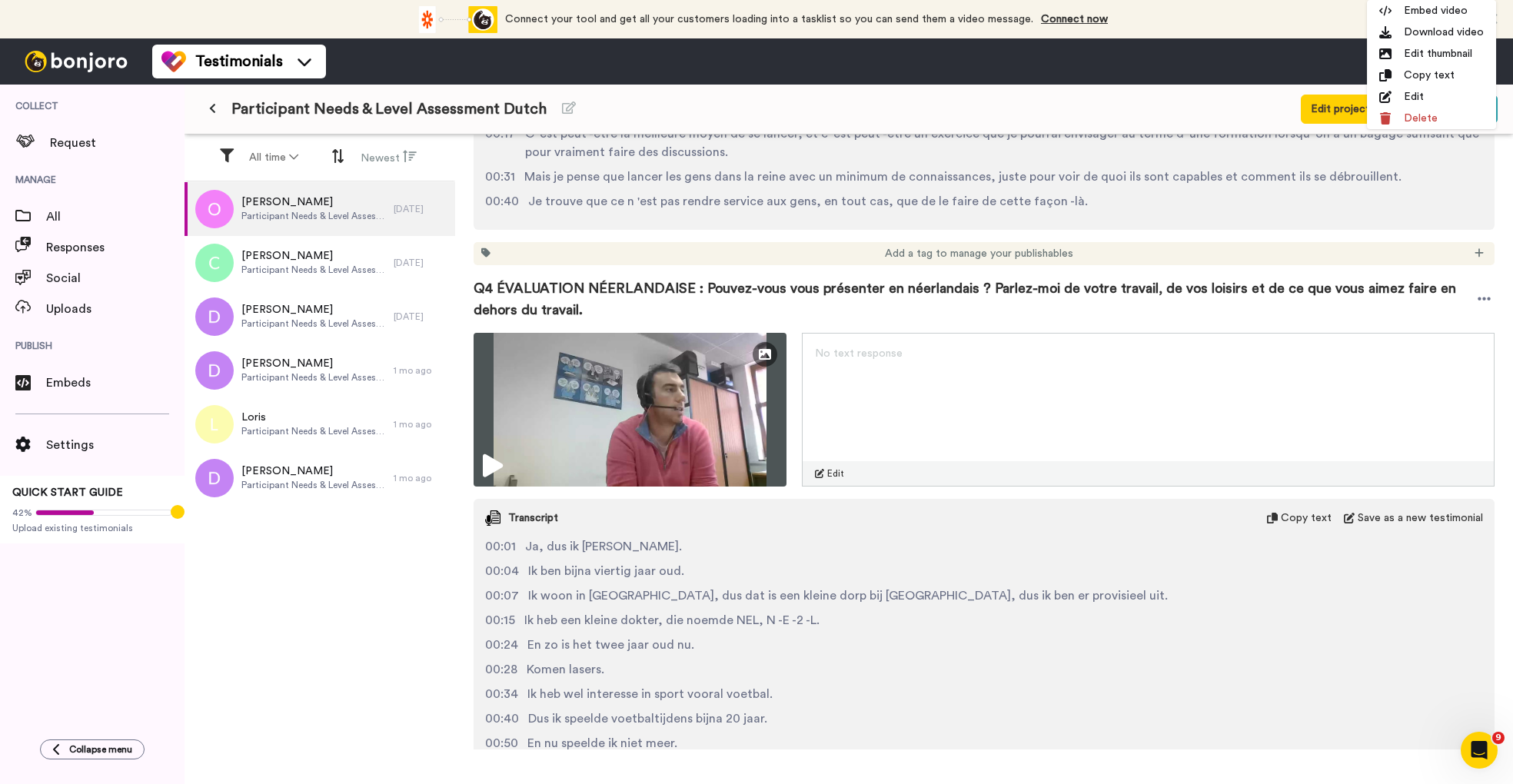
scroll to position [1839, 0]
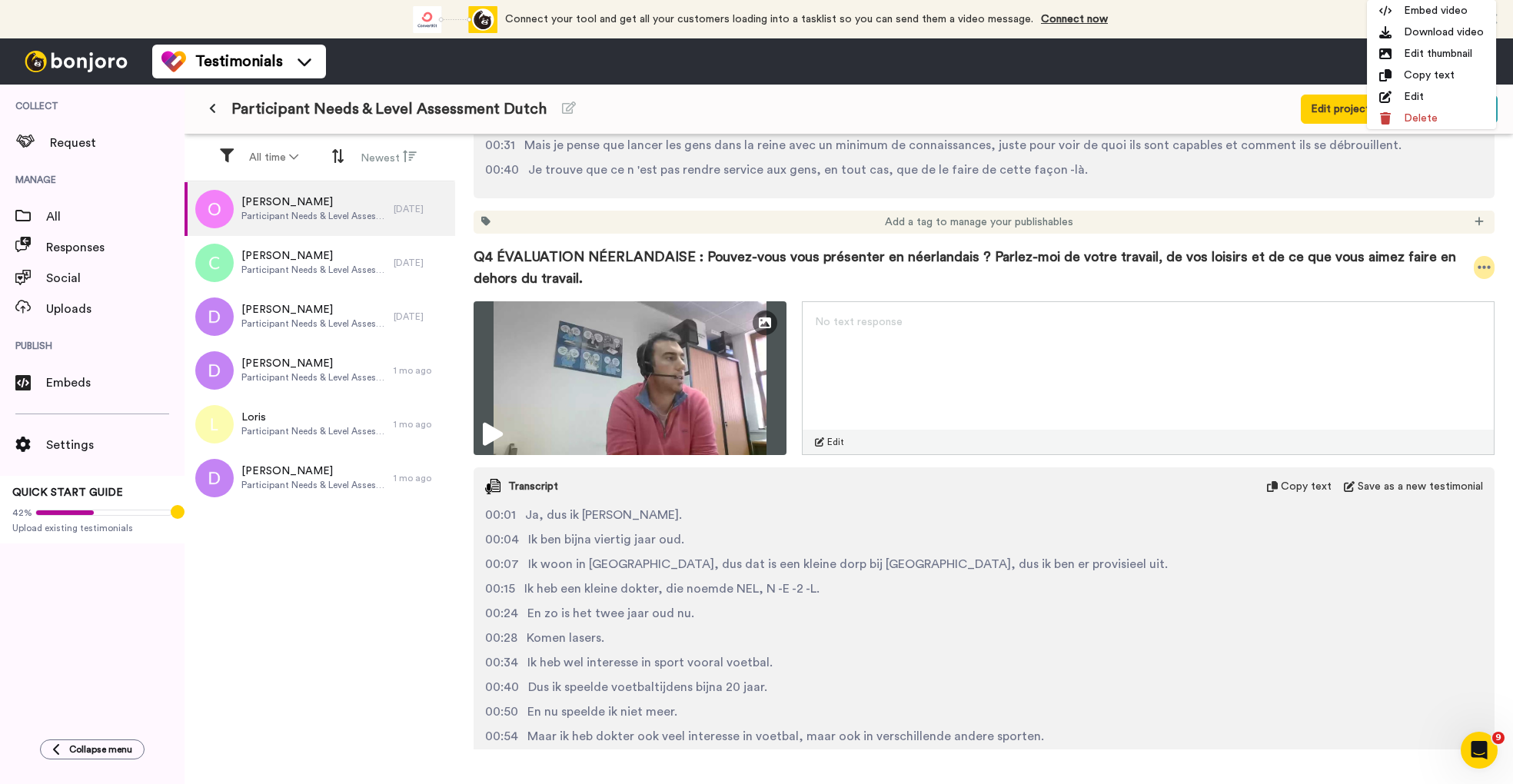
click at [1484, 269] on icon at bounding box center [1485, 267] width 14 height 15
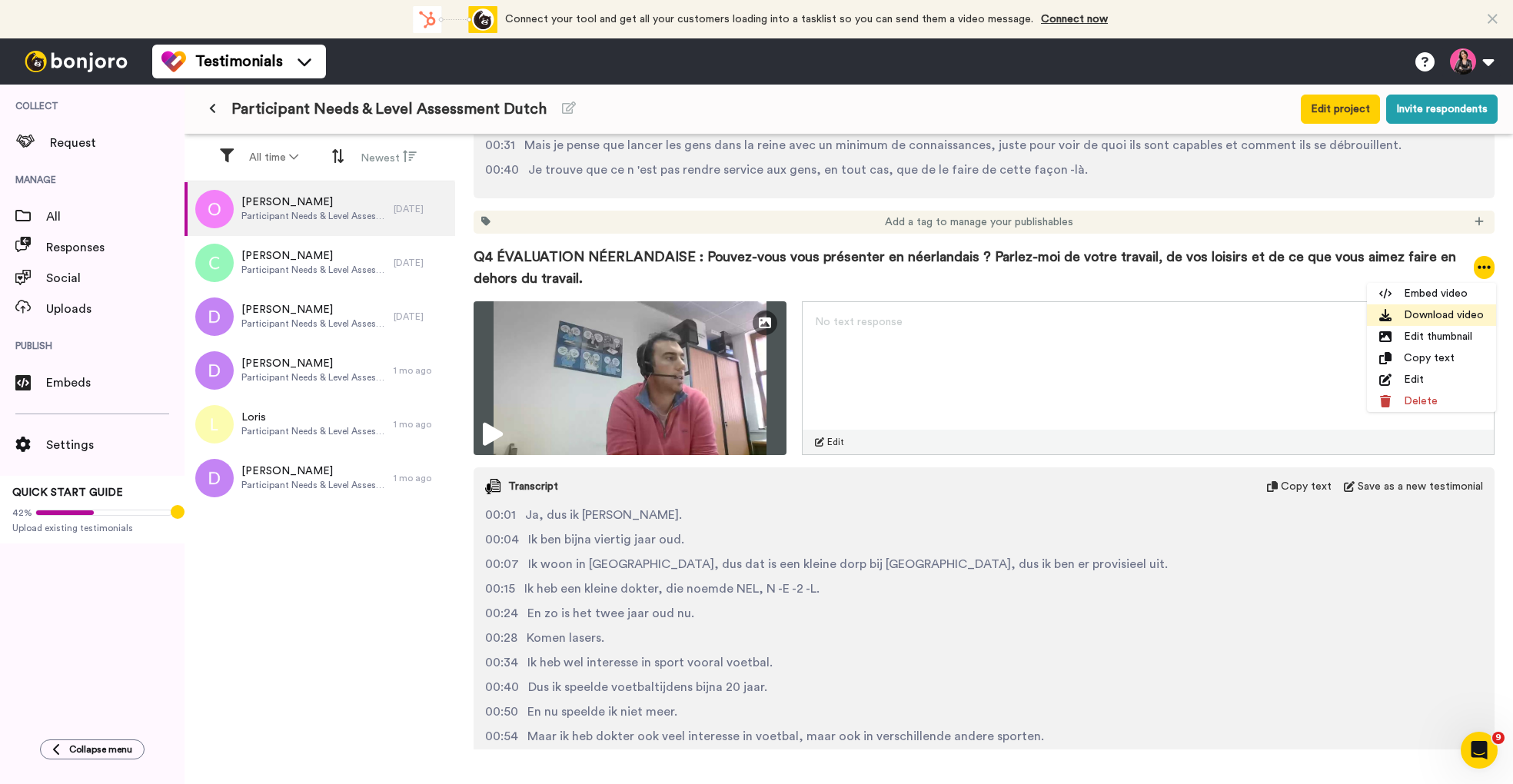
click at [1429, 311] on li "Download video" at bounding box center [1432, 315] width 129 height 21
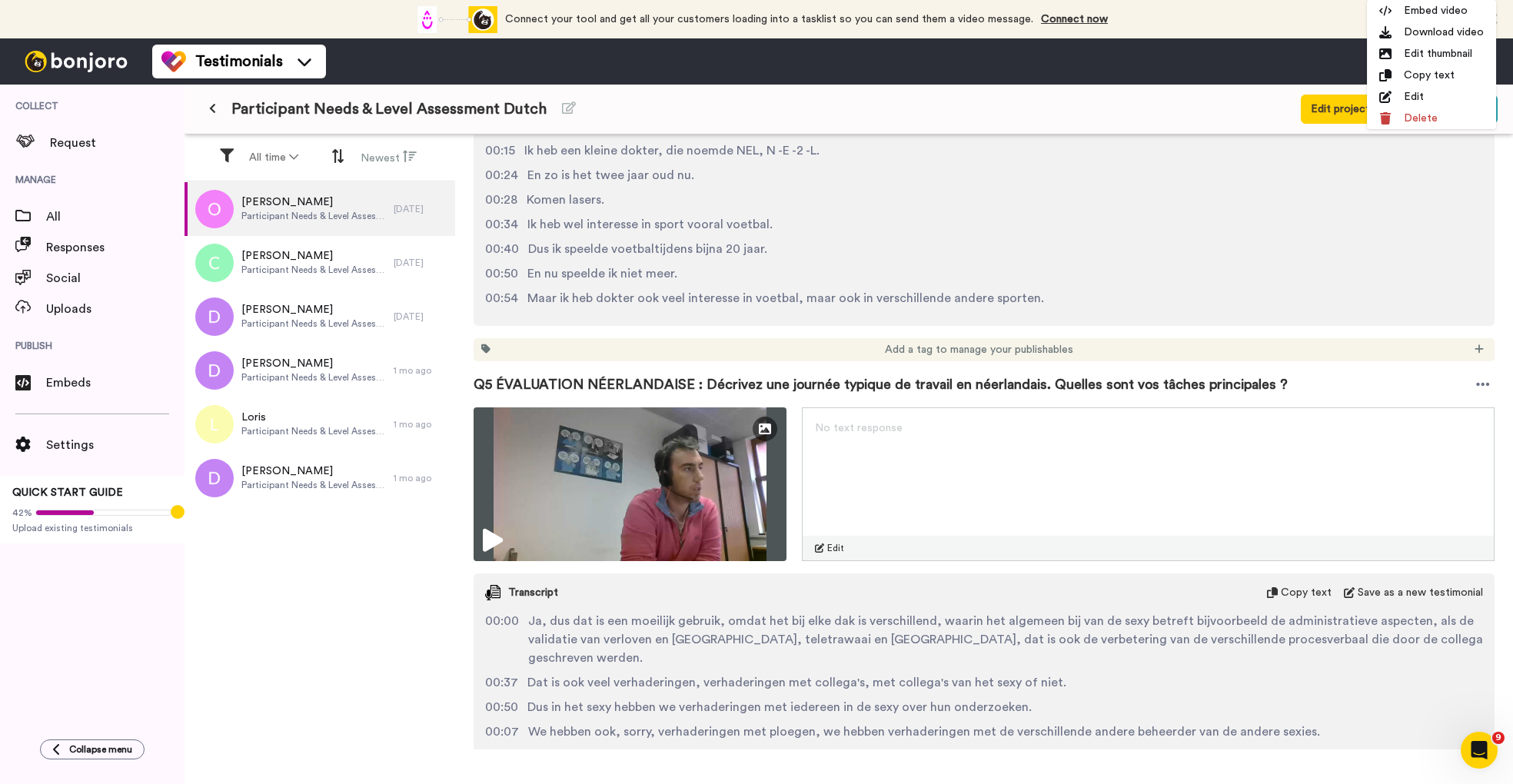
scroll to position [2269, 0]
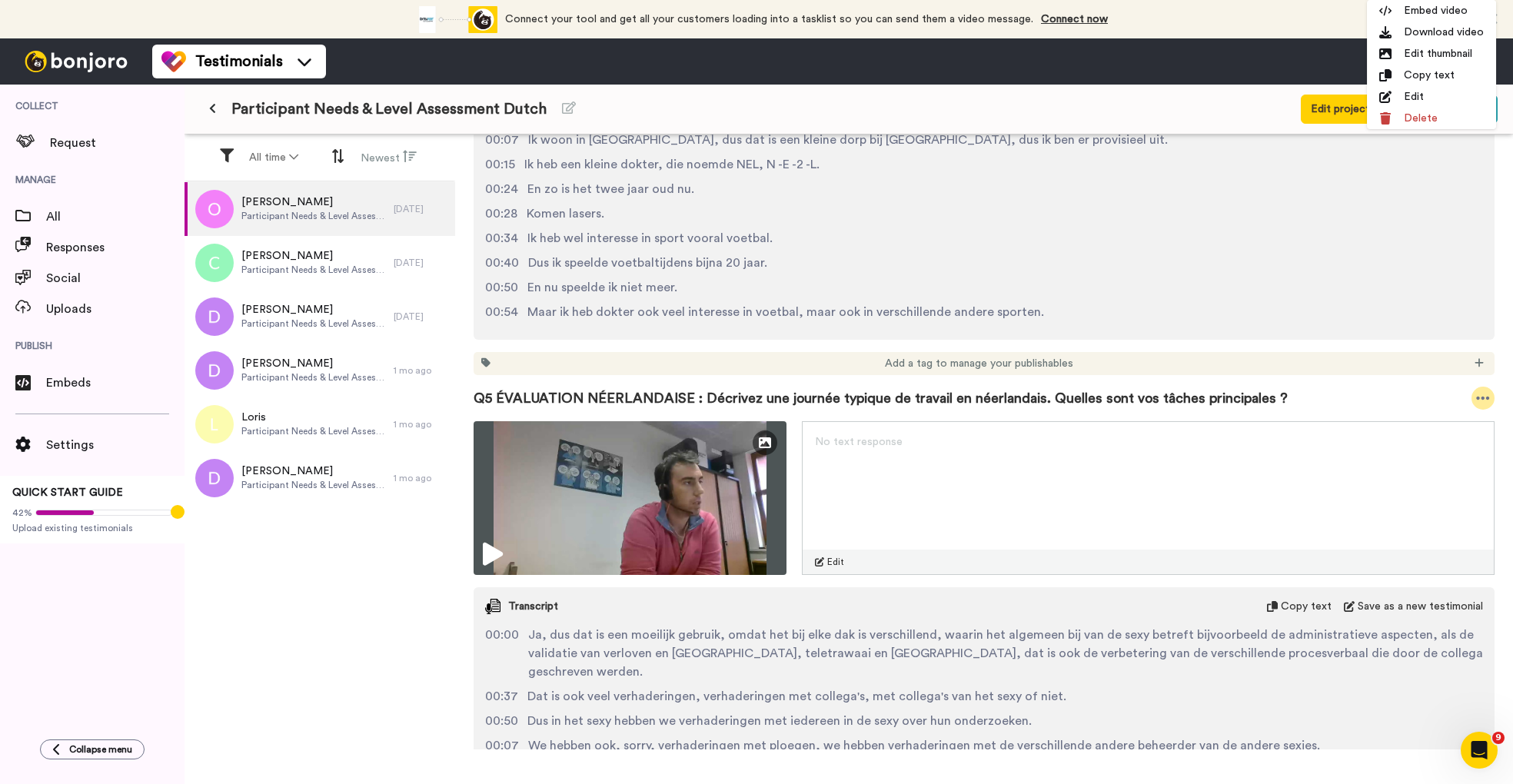
click at [1484, 397] on icon at bounding box center [1484, 398] width 13 height 3
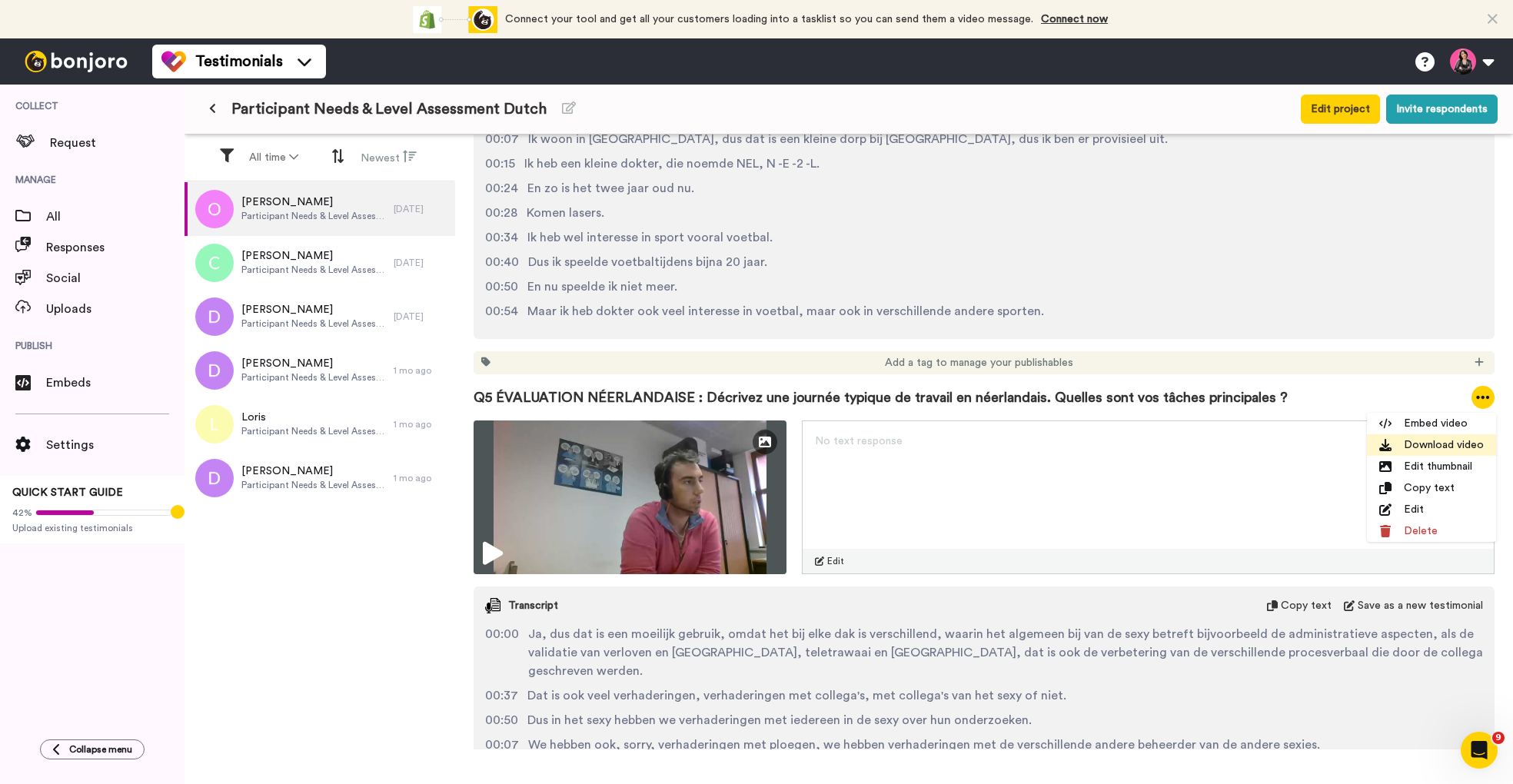
scroll to position [2261, 0]
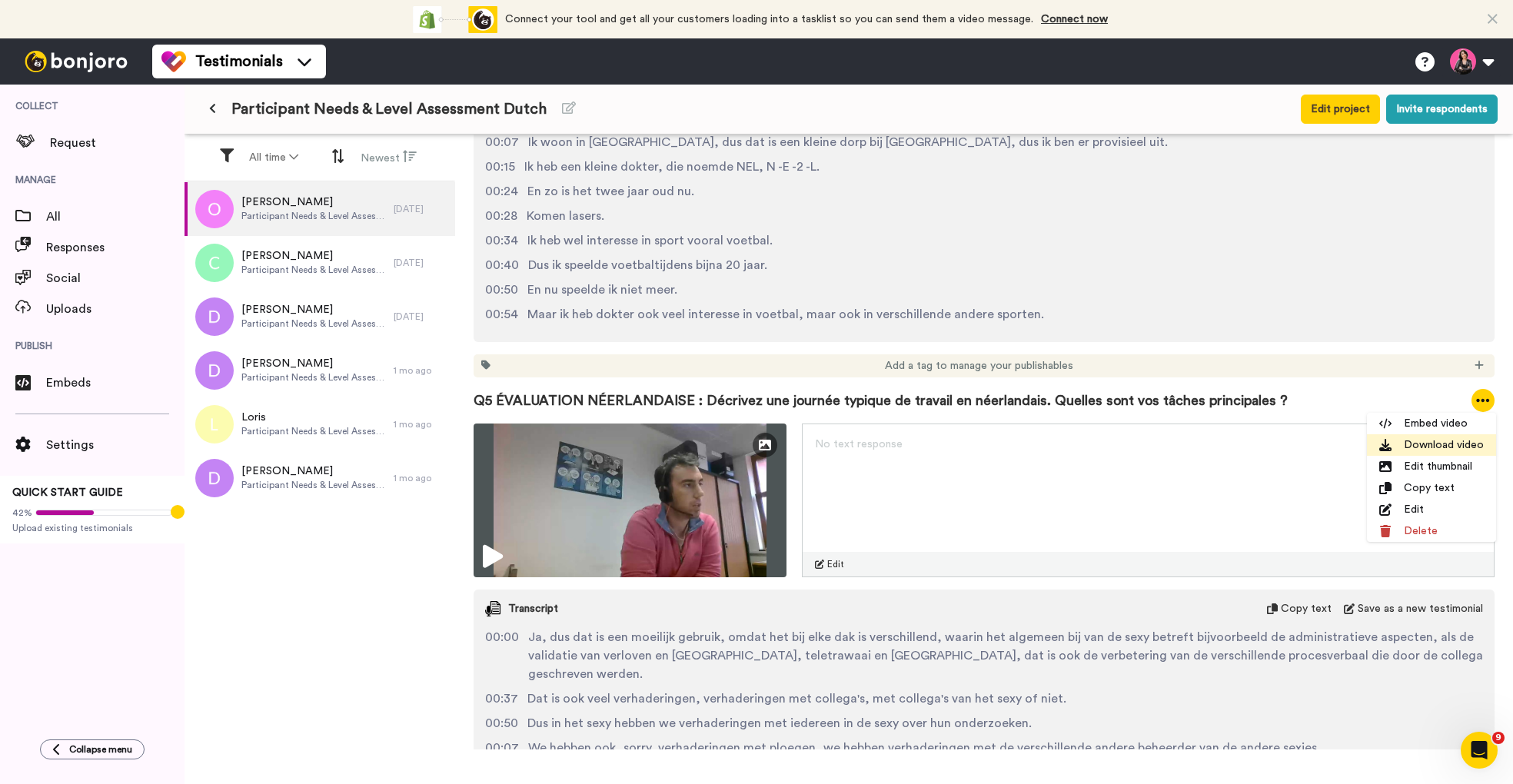
click at [1443, 442] on li "Download video" at bounding box center [1432, 445] width 129 height 21
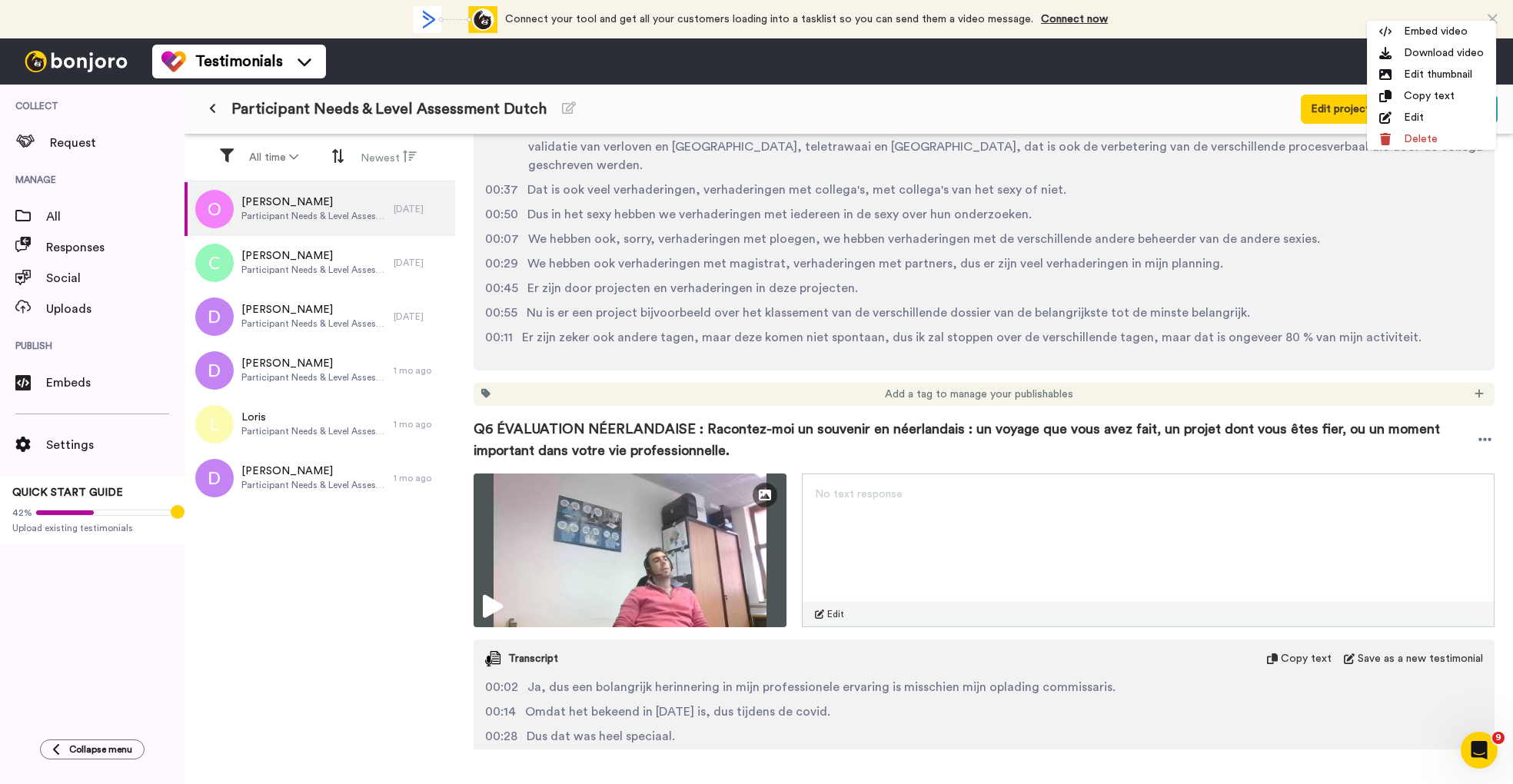
scroll to position [2891, 0]
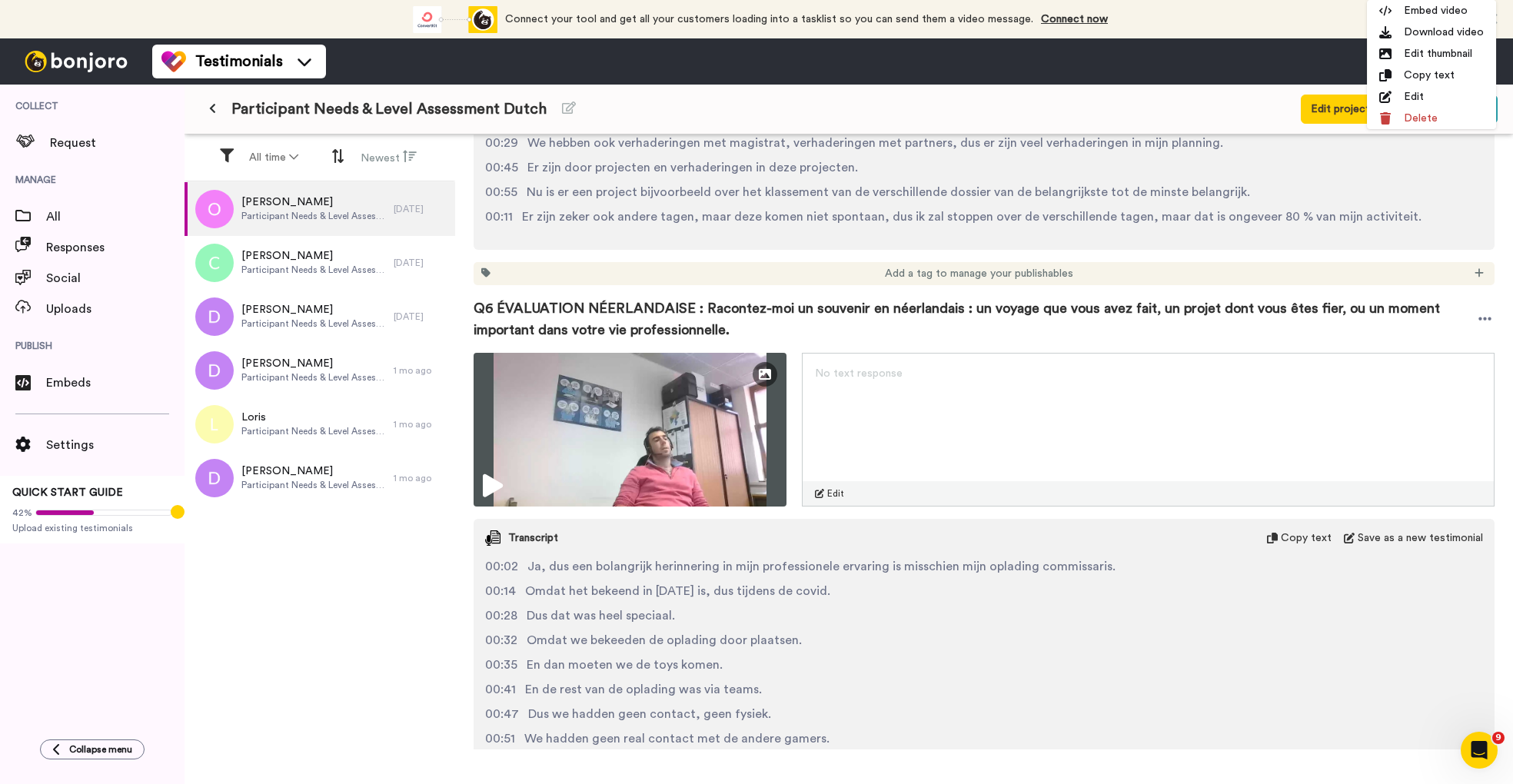
click at [1435, 298] on span "Q6 ÉVALUATION NÉERLANDAISE : Racontez-moi un souvenir en néerlandais : un voyag…" at bounding box center [974, 319] width 1002 height 43
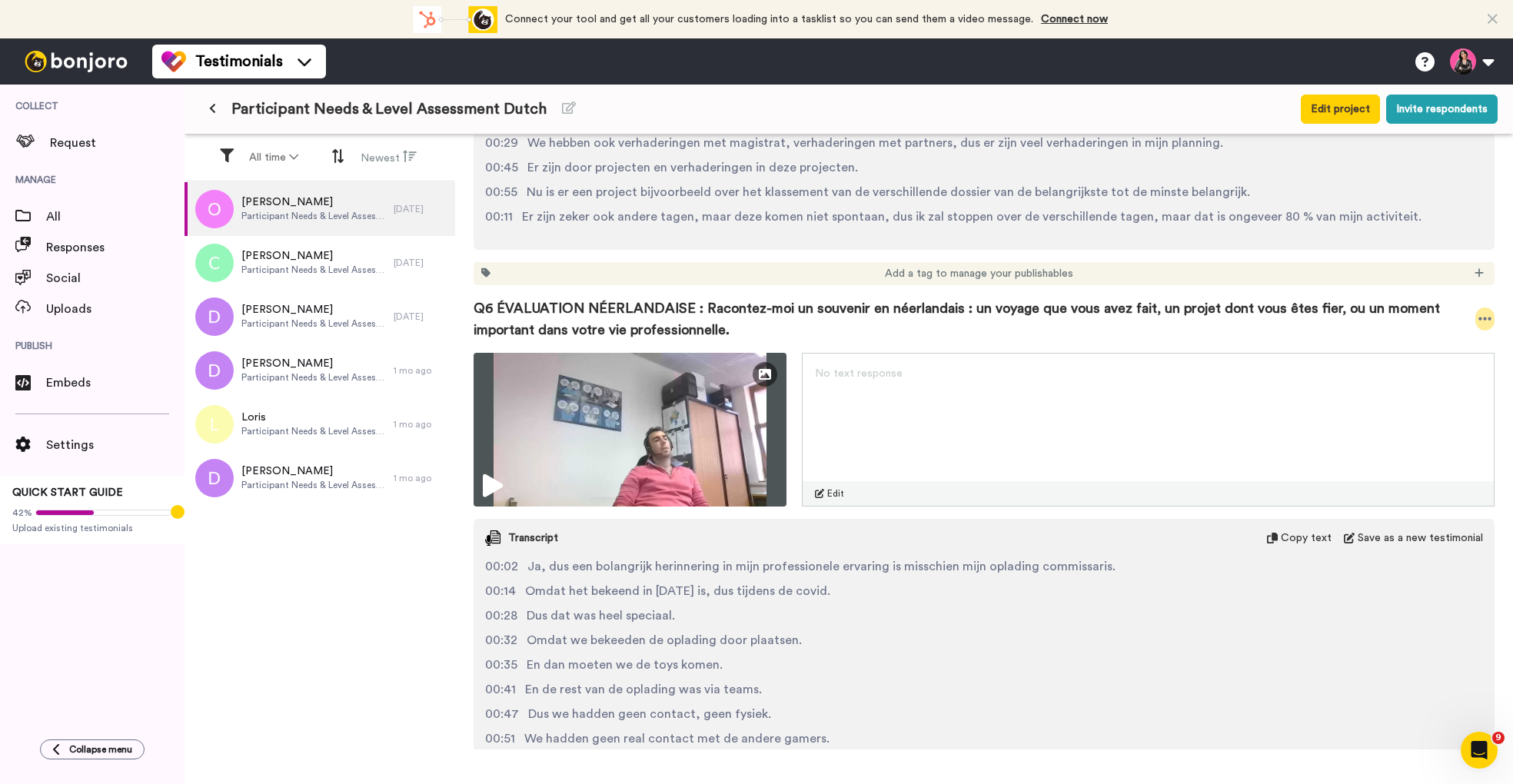
click at [1490, 318] on icon at bounding box center [1485, 318] width 13 height 3
click at [1442, 342] on li "Download video" at bounding box center [1432, 348] width 129 height 21
